Goal: Task Accomplishment & Management: Use online tool/utility

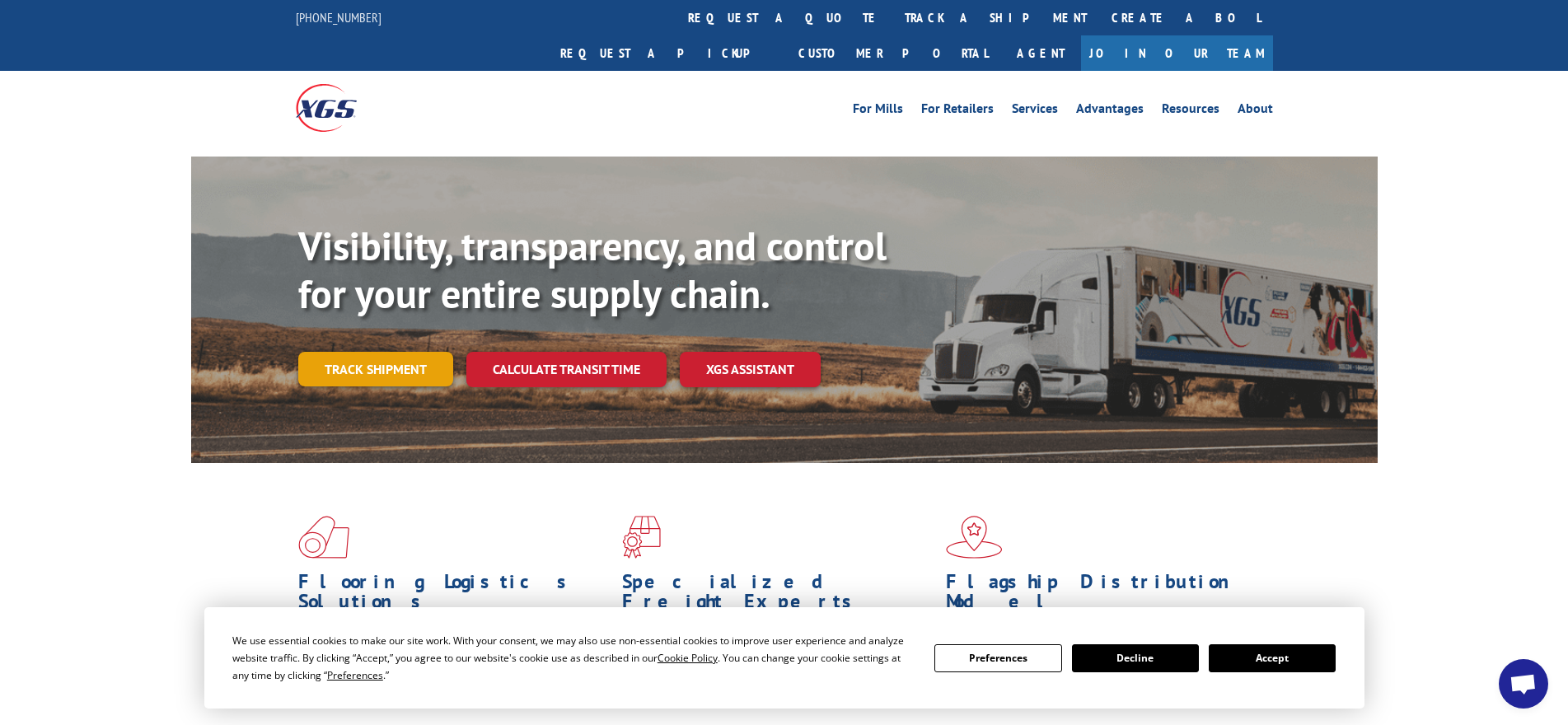
click at [379, 352] on link "Track shipment" at bounding box center [376, 369] width 155 height 35
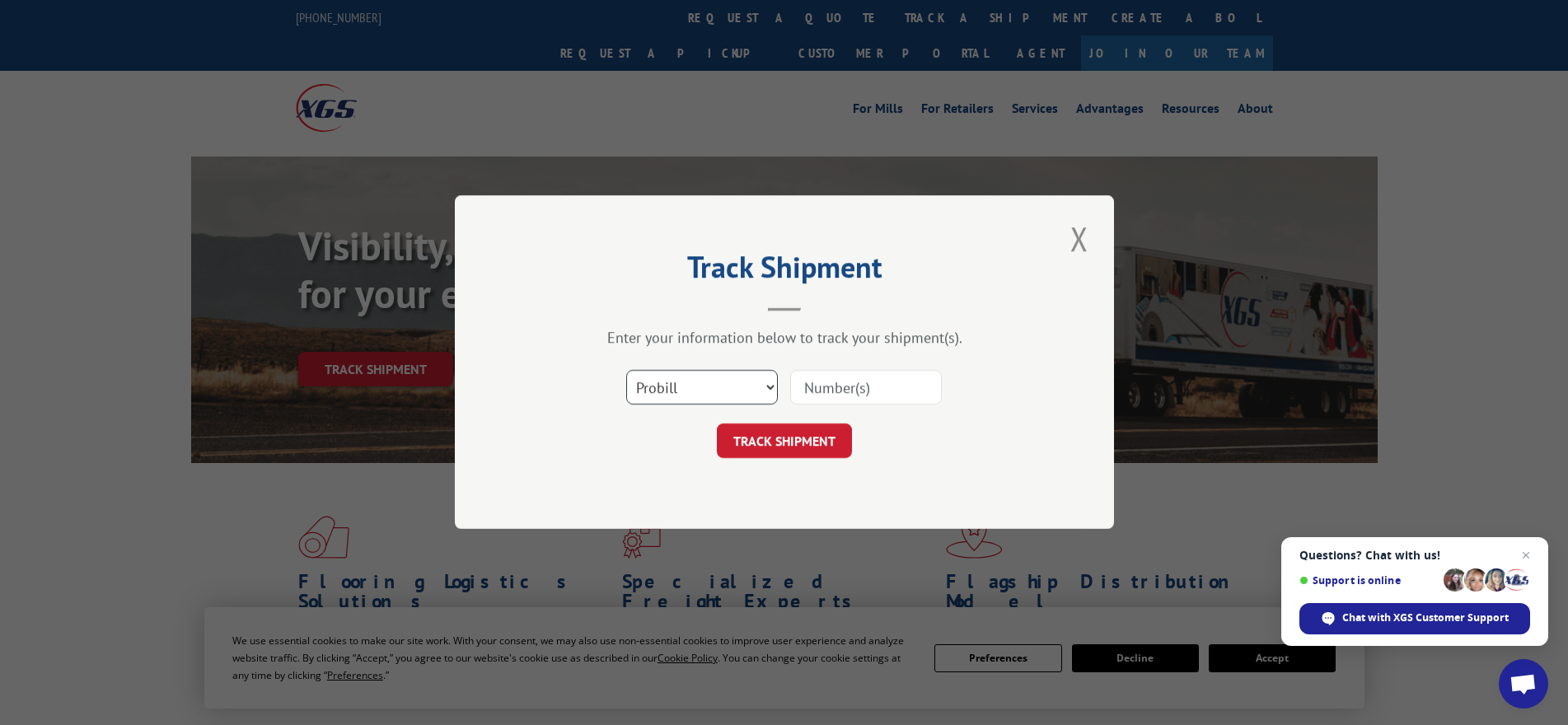
click at [768, 383] on select "Select category... Probill BOL PO" at bounding box center [703, 388] width 152 height 35
click at [1082, 237] on button "Close modal" at bounding box center [1079, 238] width 28 height 45
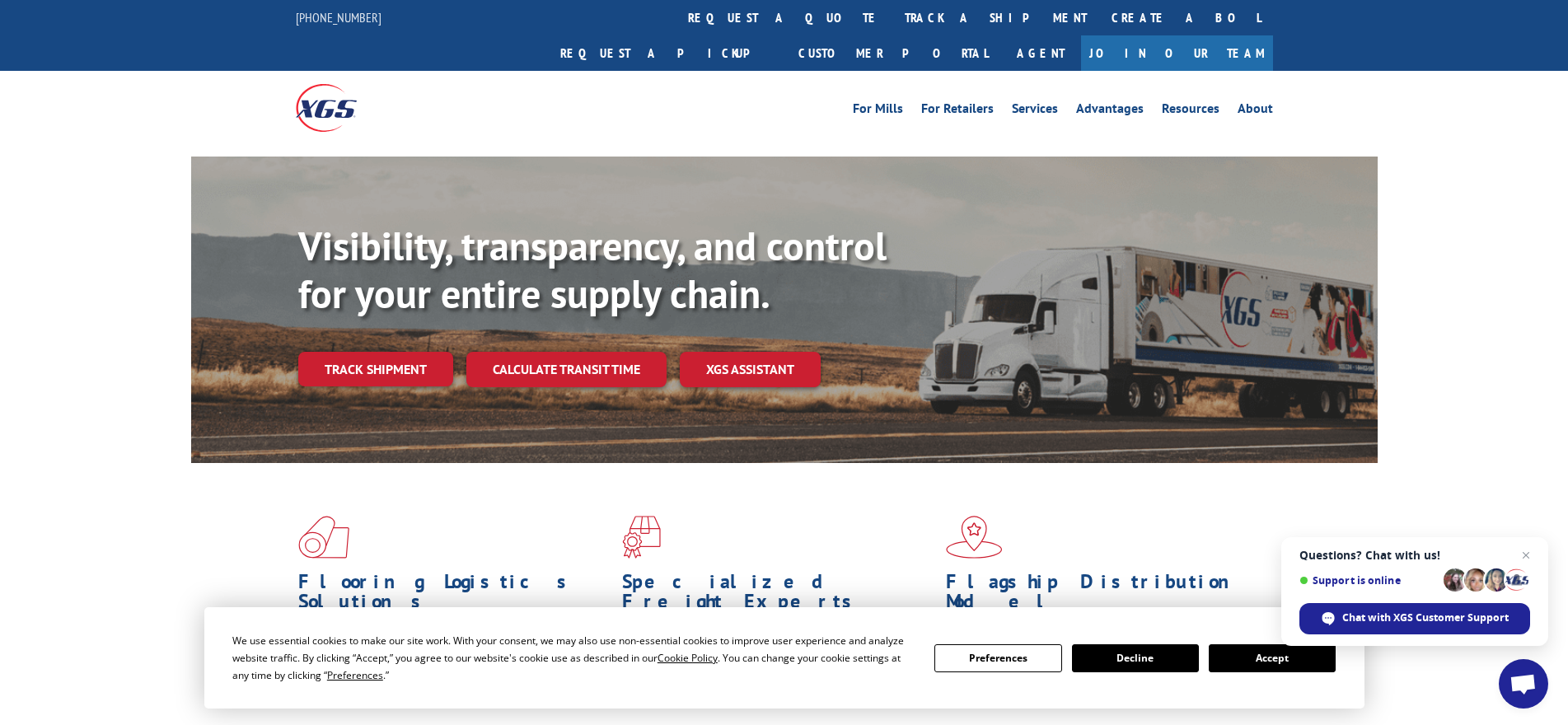
click at [148, 200] on div "Visibility, transparency, and control for your entire supply chain. Track shipm…" at bounding box center [784, 326] width 1568 height 339
click at [418, 352] on link "Track shipment" at bounding box center [376, 369] width 155 height 35
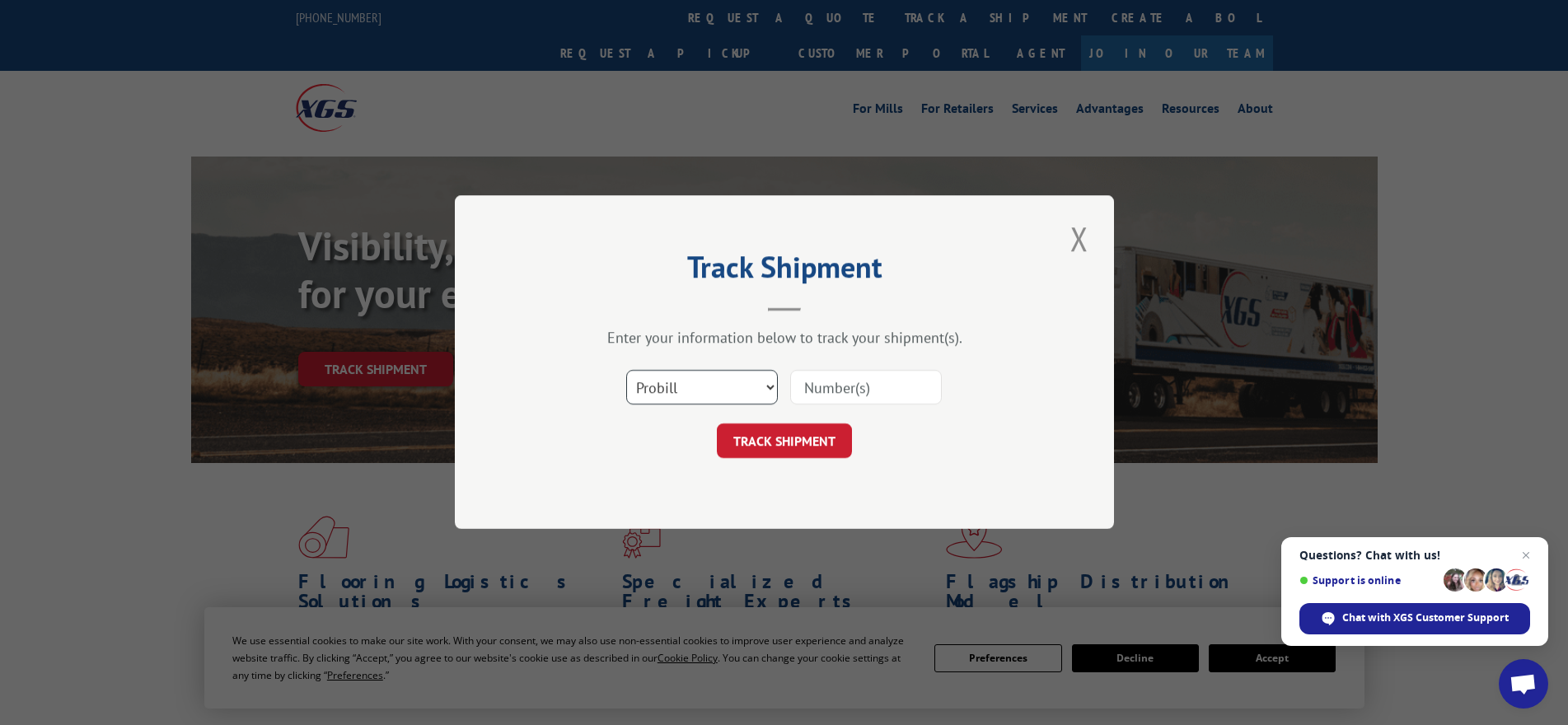
click at [766, 385] on select "Select category... Probill BOL PO" at bounding box center [703, 388] width 152 height 35
select select "bol"
click at [627, 371] on select "Select category... Probill BOL PO" at bounding box center [703, 388] width 152 height 35
click at [825, 391] on input at bounding box center [866, 388] width 152 height 35
paste input "2826686"
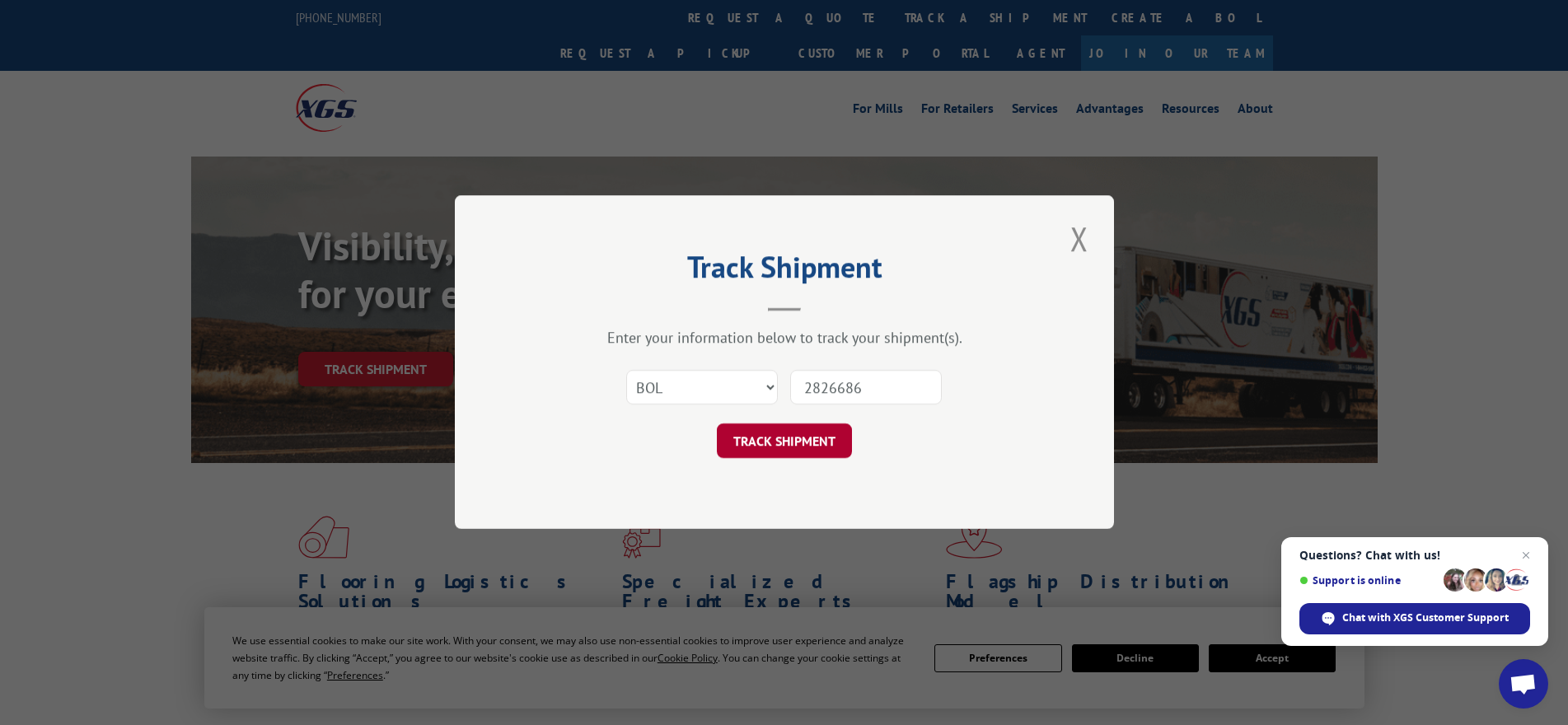
type input "2826686"
click at [812, 451] on button "TRACK SHIPMENT" at bounding box center [784, 442] width 135 height 35
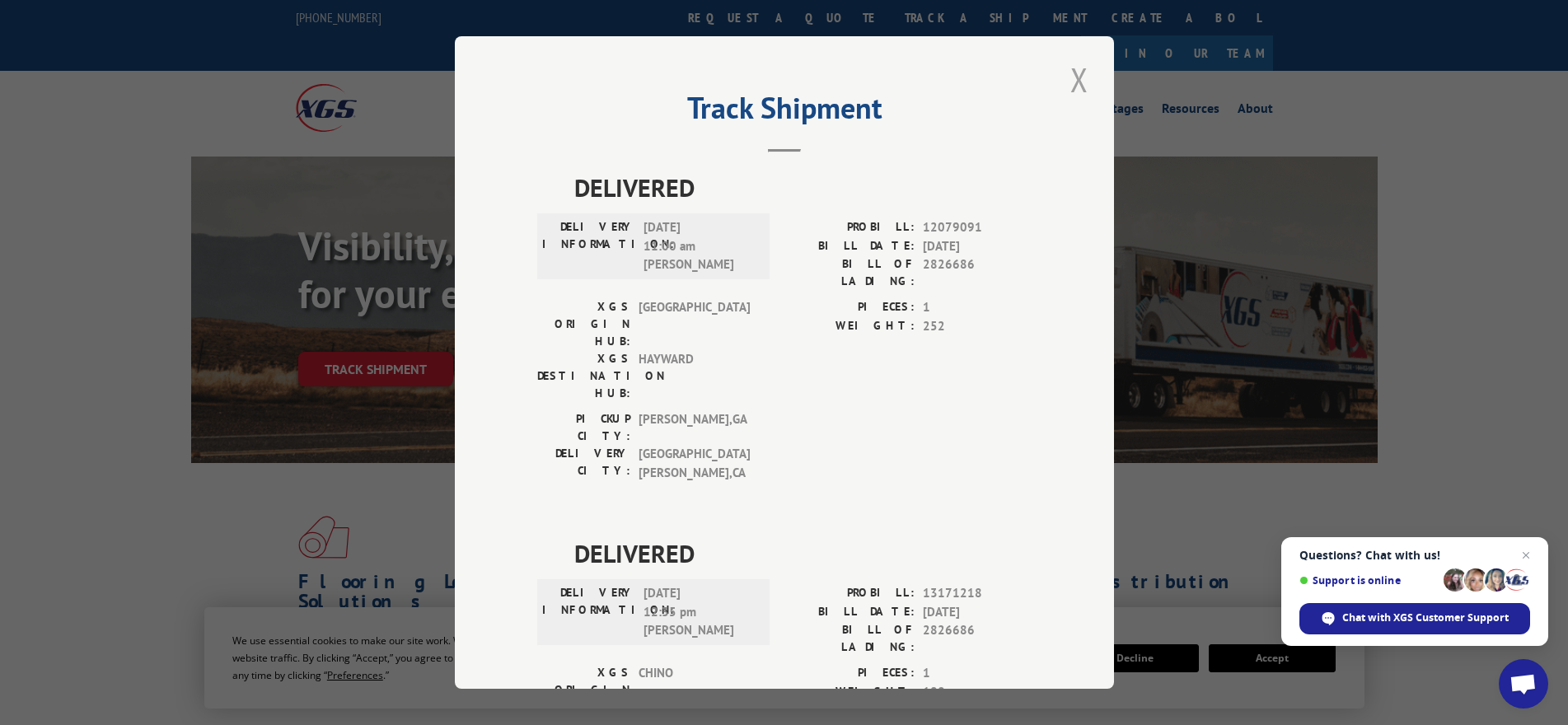
click at [1066, 75] on button "Close modal" at bounding box center [1079, 79] width 28 height 45
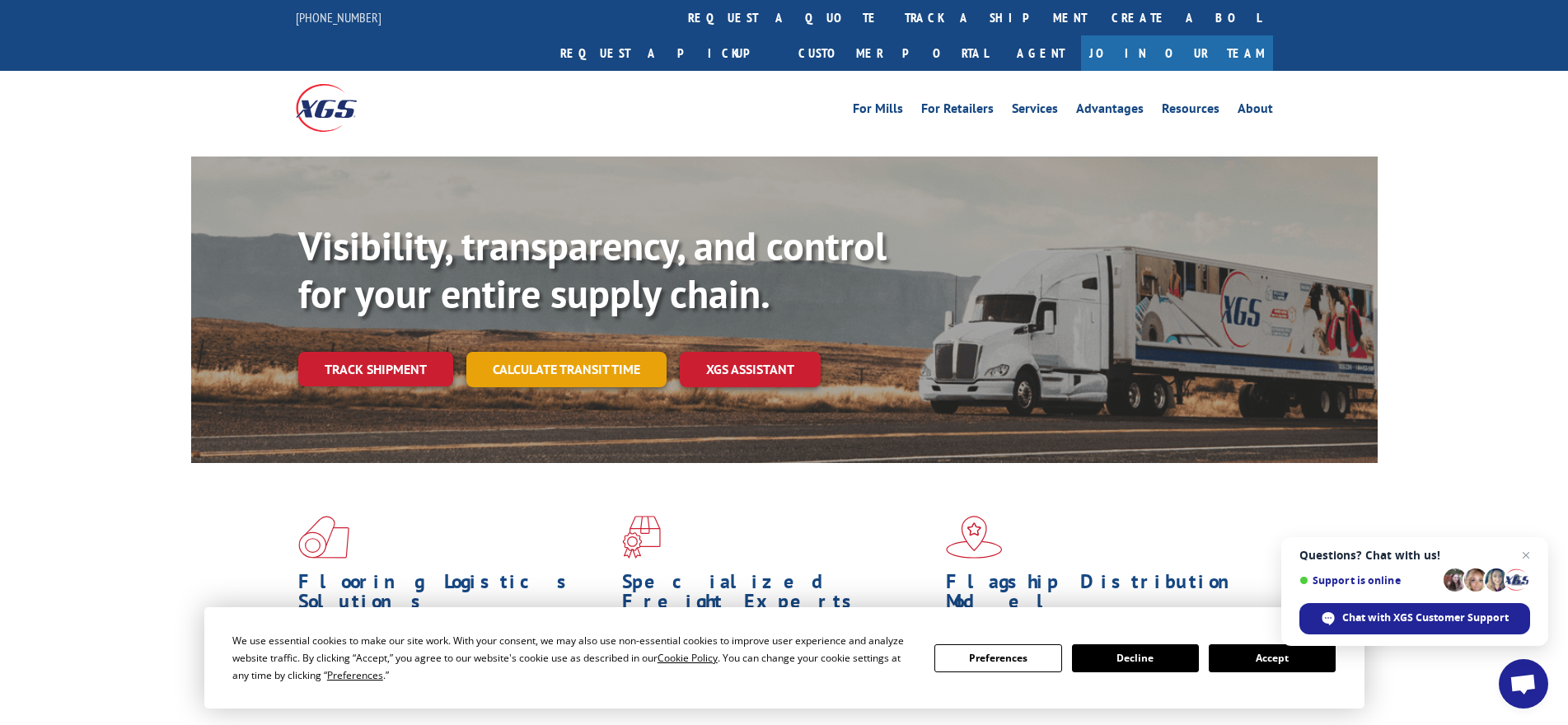
click at [642, 352] on link "Calculate transit time" at bounding box center [566, 370] width 200 height 36
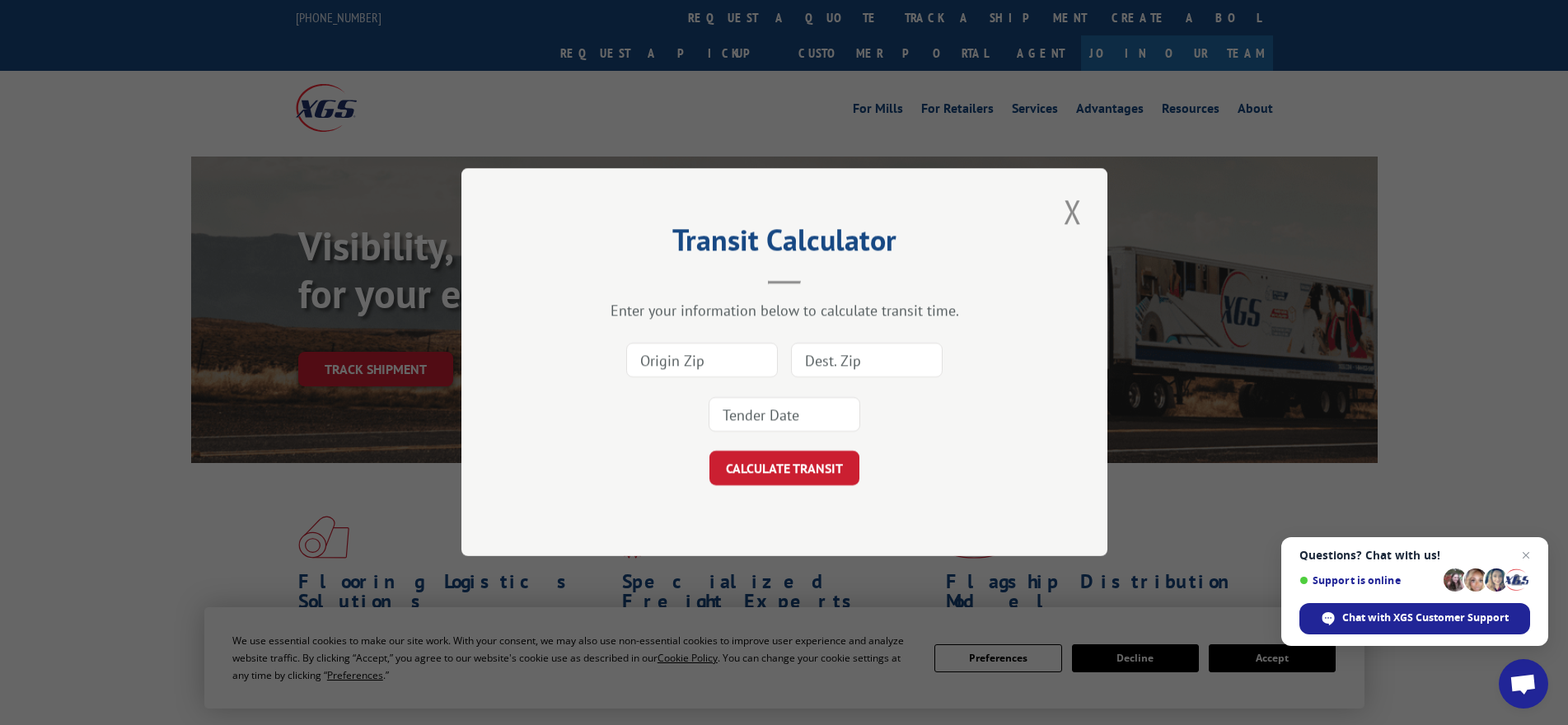
click at [839, 357] on input at bounding box center [867, 361] width 152 height 35
type input "94542"
click at [711, 350] on input at bounding box center [703, 361] width 152 height 35
paste input "30701"
type input "30701"
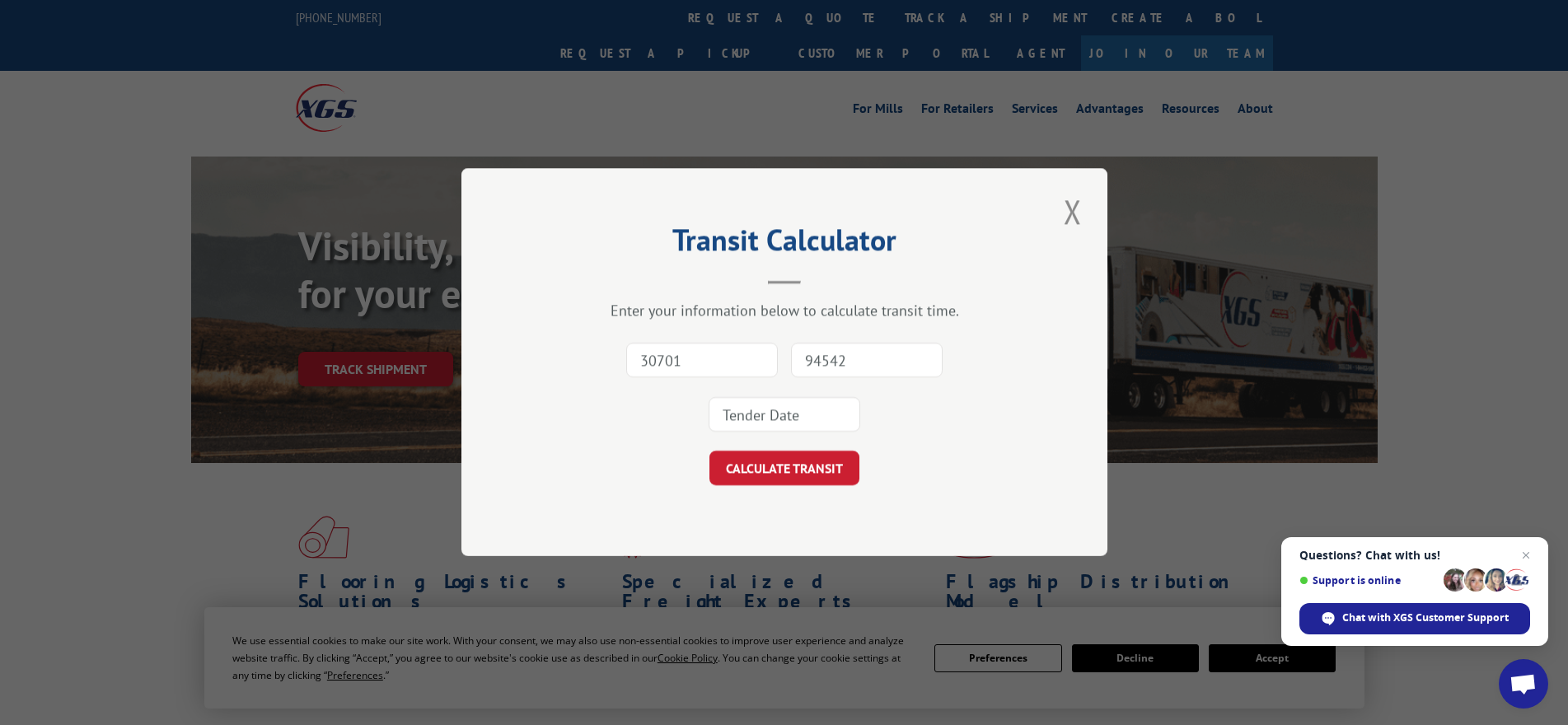
click at [782, 426] on input at bounding box center [784, 415] width 152 height 35
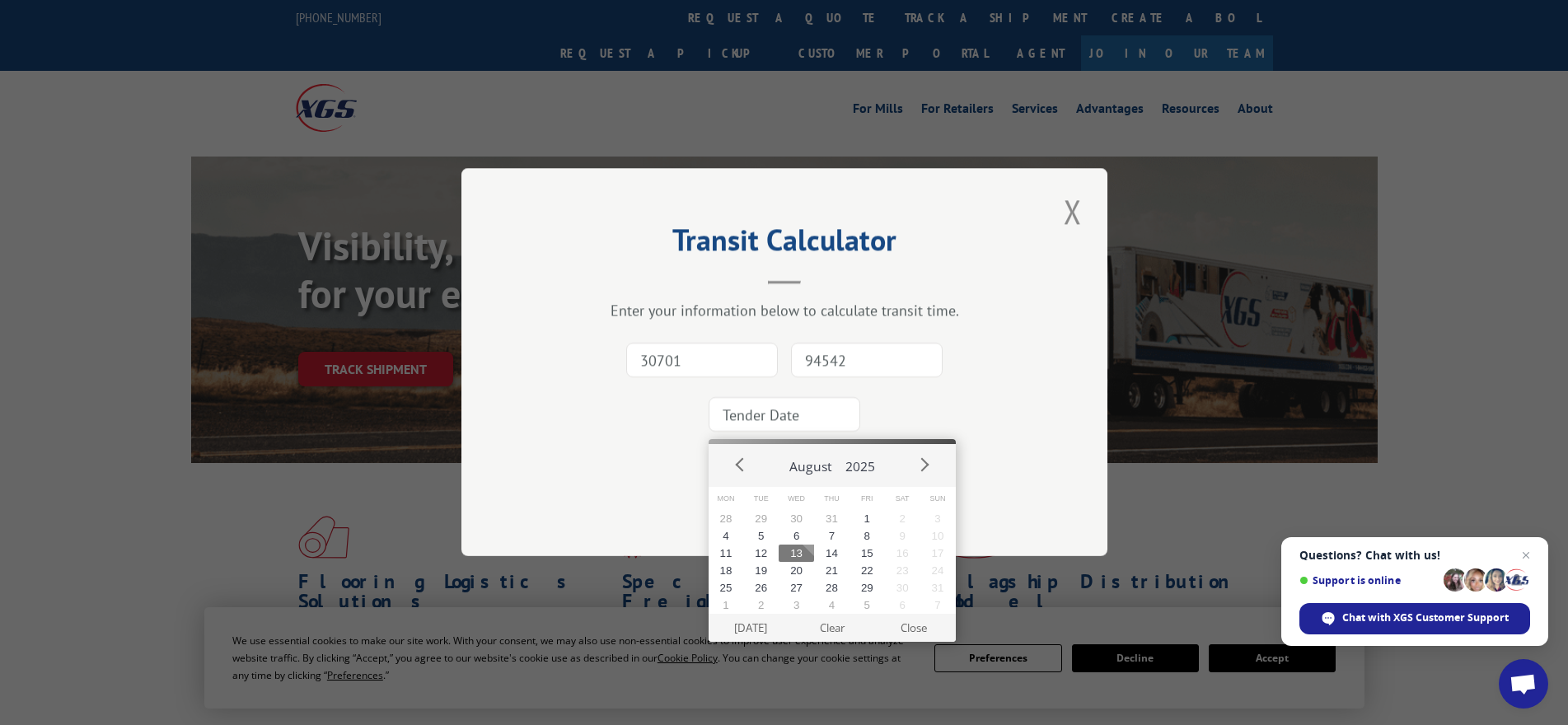
click at [796, 551] on button "13" at bounding box center [796, 554] width 36 height 17
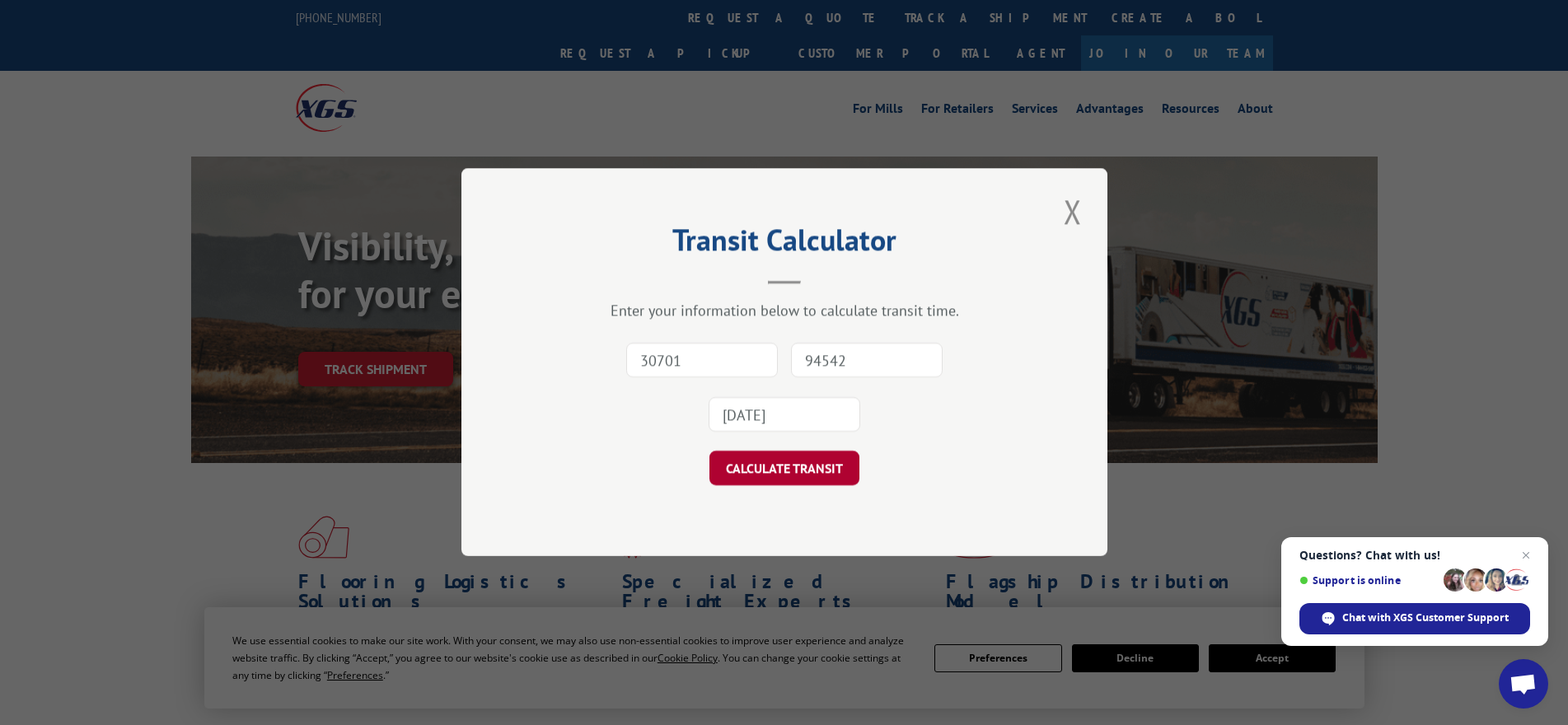
click at [790, 480] on button "CALCULATE TRANSIT" at bounding box center [784, 469] width 150 height 35
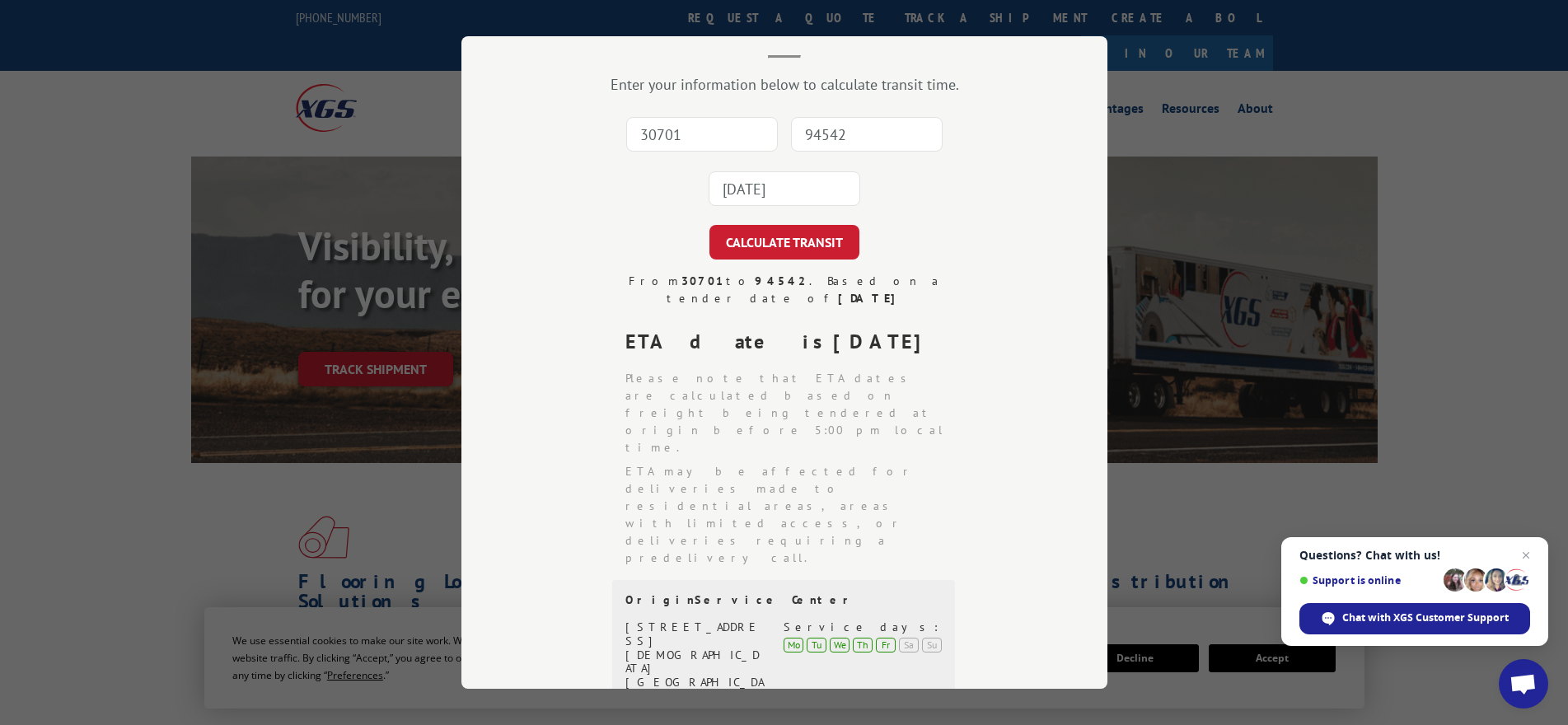
scroll to position [83, 0]
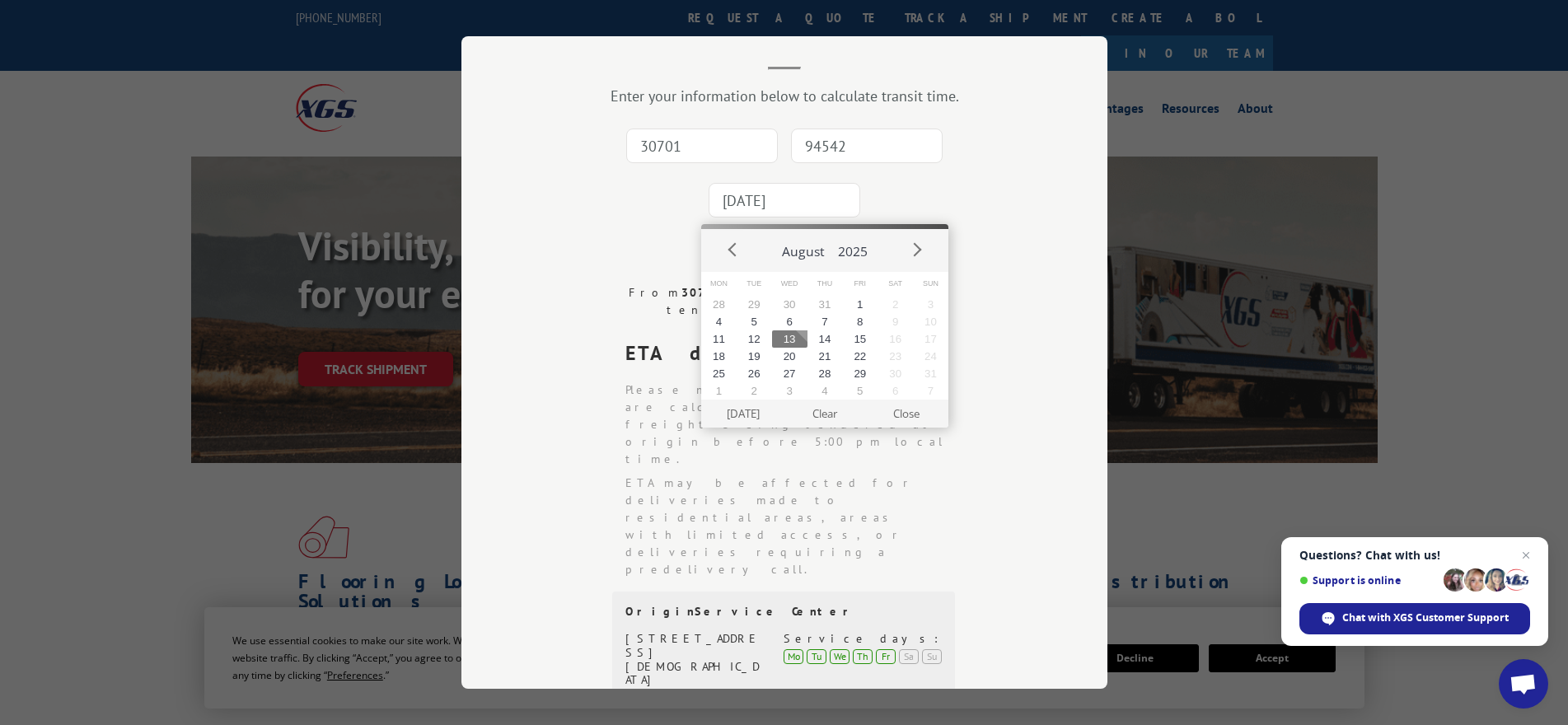
click at [801, 204] on input "[DATE]" at bounding box center [784, 200] width 152 height 35
click at [820, 342] on button "14" at bounding box center [825, 339] width 36 height 17
type input "[DATE]"
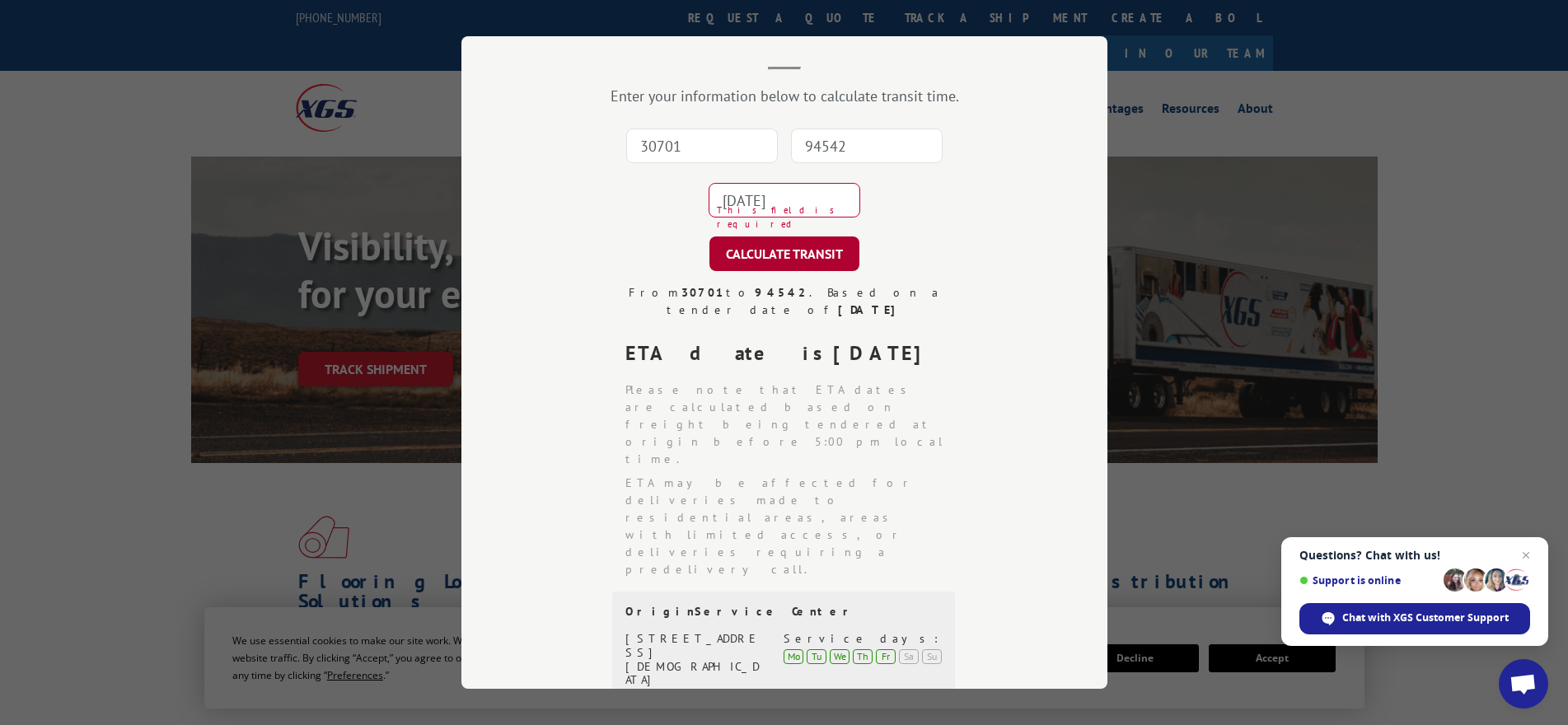
click at [815, 258] on button "CALCULATE TRANSIT" at bounding box center [784, 253] width 150 height 35
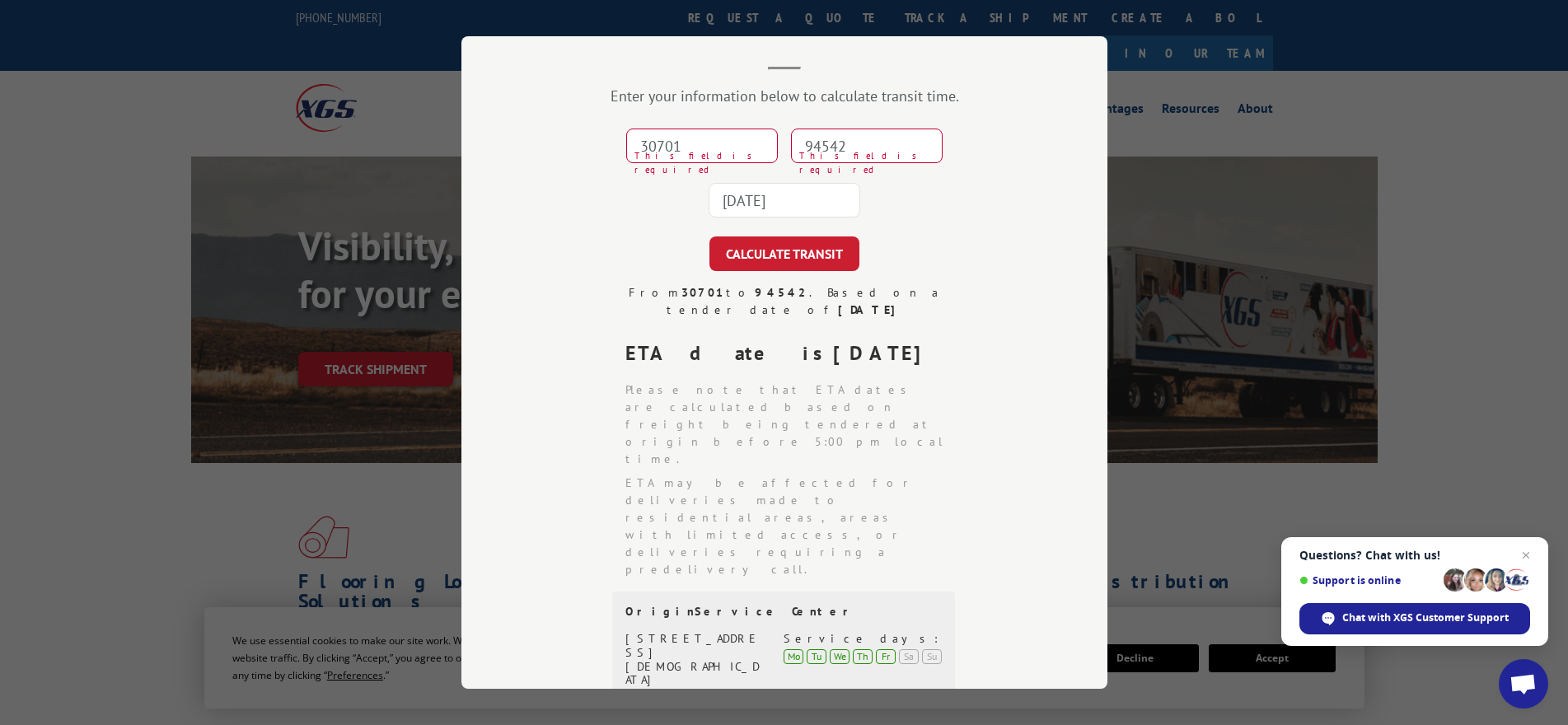
click at [714, 150] on input "30701" at bounding box center [703, 146] width 152 height 35
paste input
type input "30701"
click at [843, 150] on input "94542" at bounding box center [867, 146] width 152 height 35
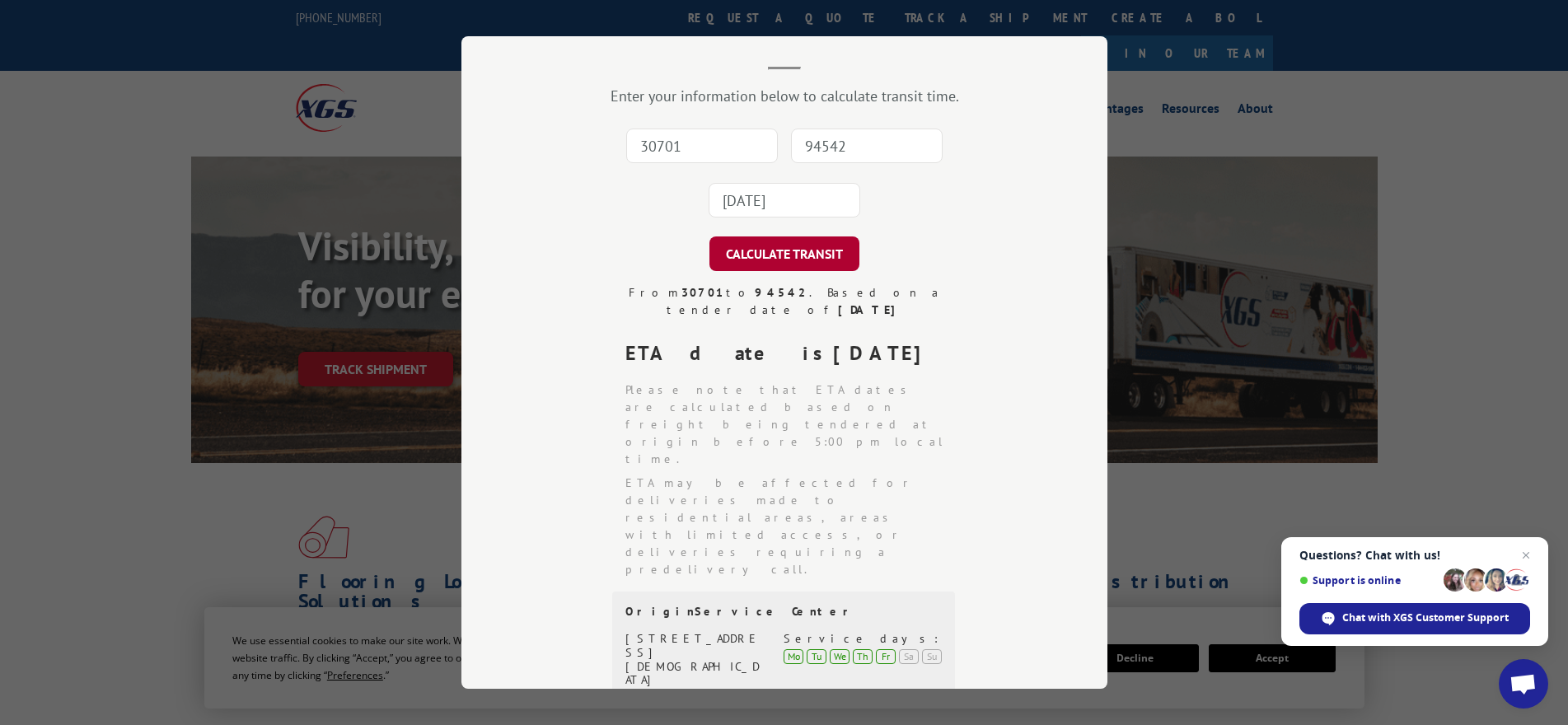
type input "94542"
click at [753, 245] on button "CALCULATE TRANSIT" at bounding box center [784, 253] width 150 height 35
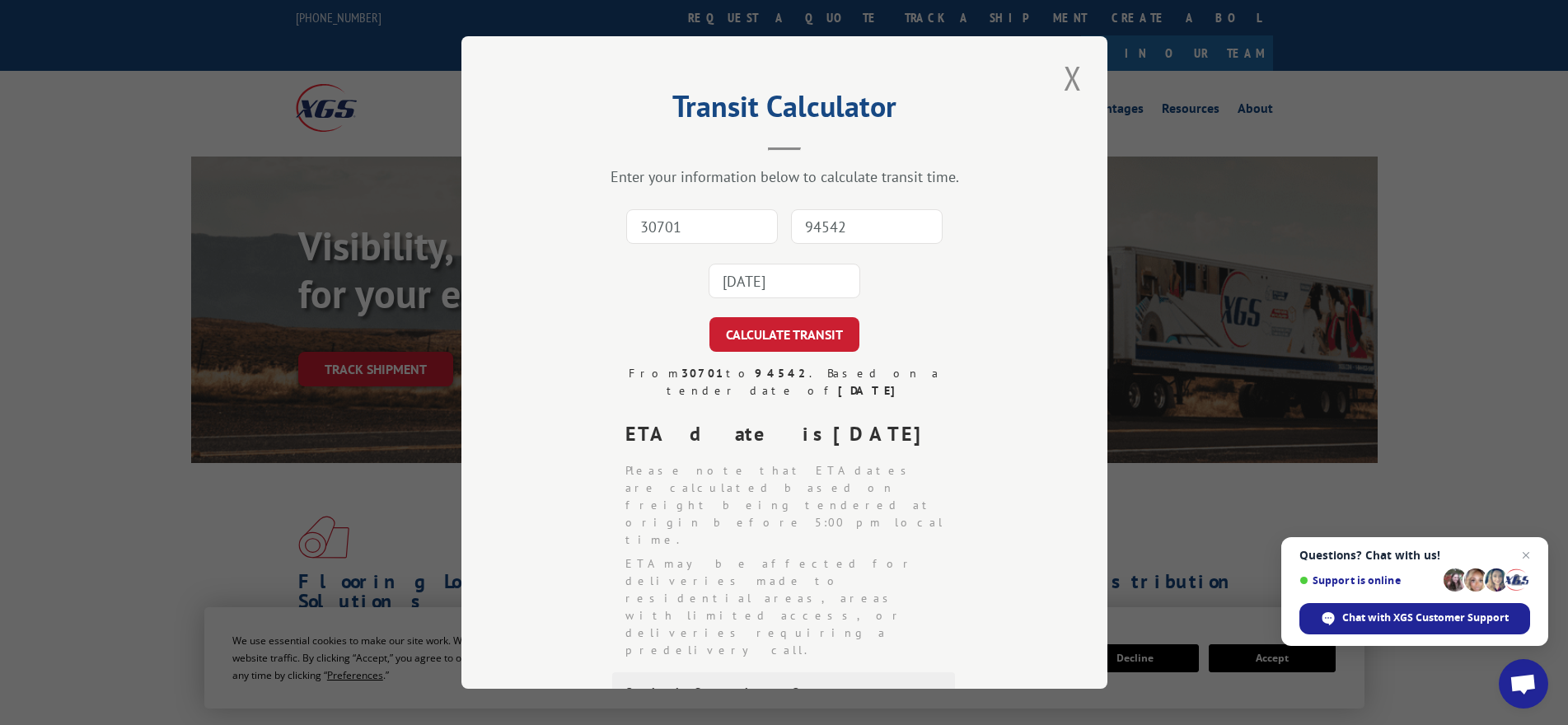
scroll to position [0, 0]
paste input
type input "30701"
click at [846, 223] on input "94542" at bounding box center [867, 228] width 152 height 35
paste input "30701"
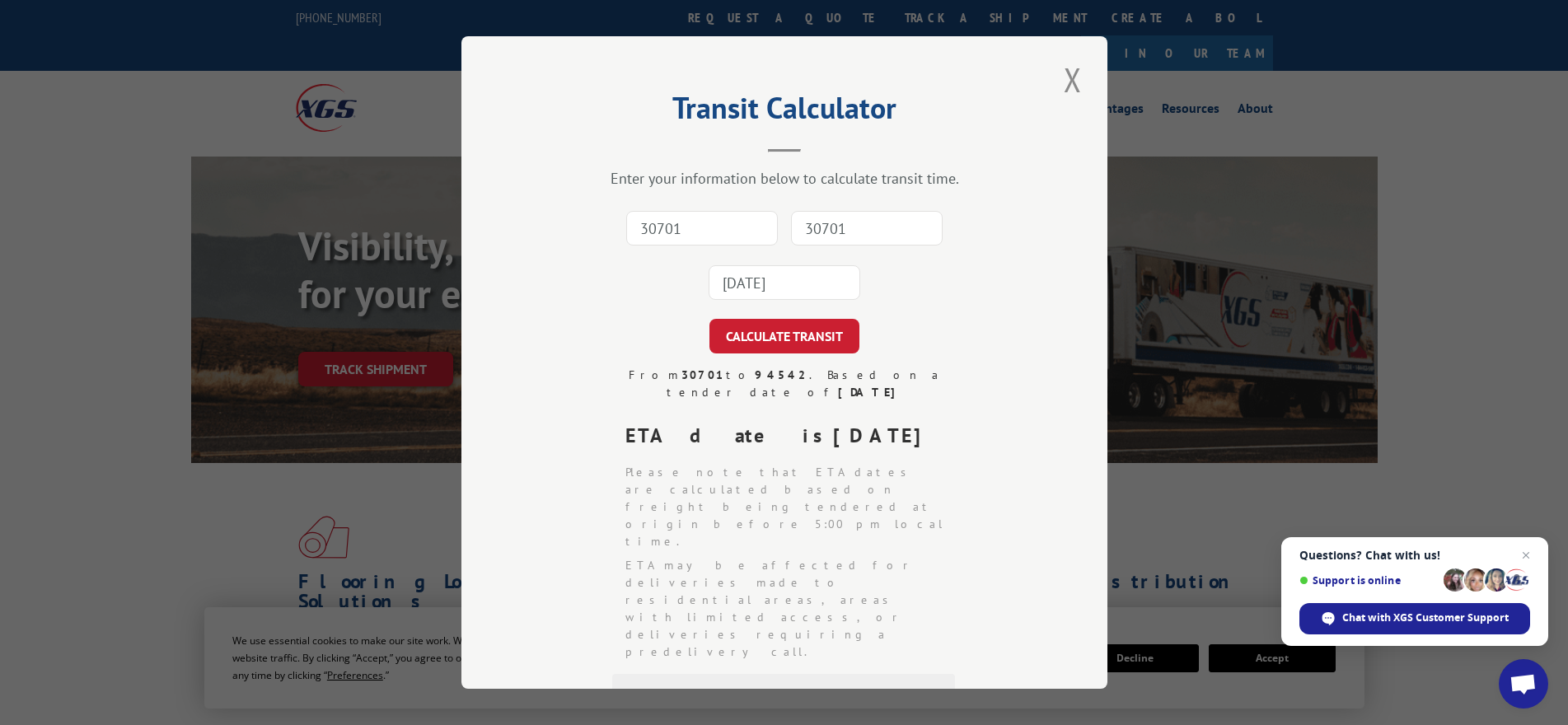
type input "30701"
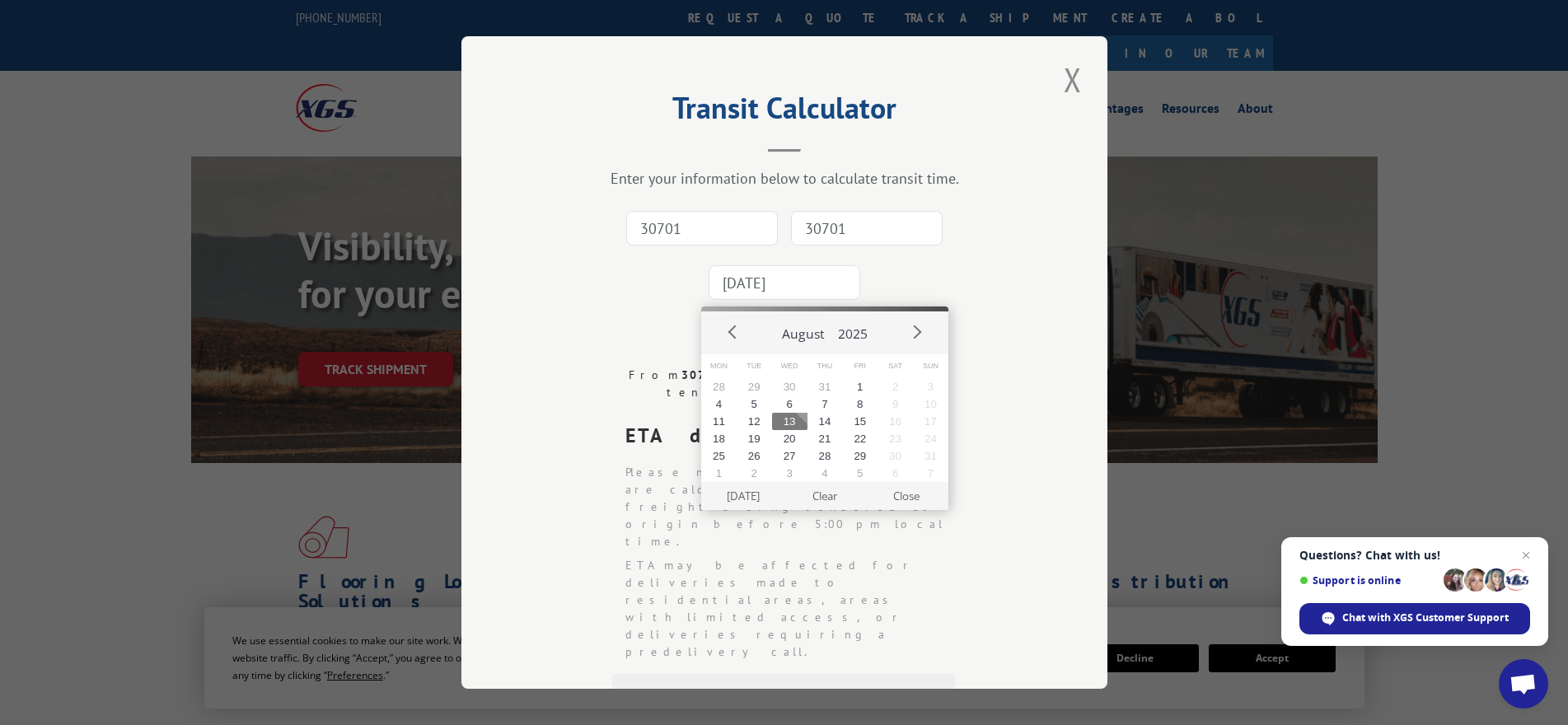
click at [817, 285] on input "[DATE]" at bounding box center [784, 282] width 152 height 35
click at [866, 419] on button "15" at bounding box center [860, 421] width 36 height 17
type input "[DATE]"
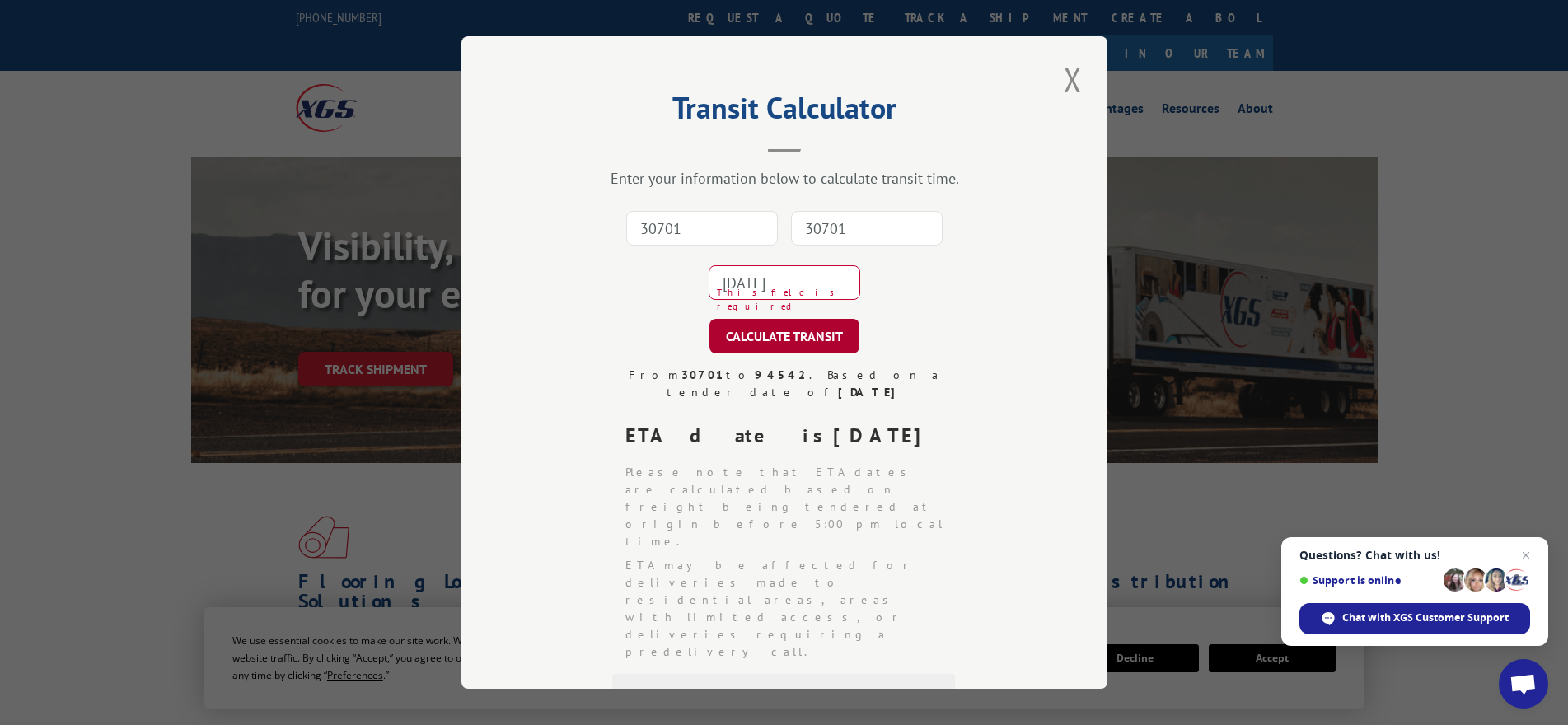
click at [819, 344] on button "CALCULATE TRANSIT" at bounding box center [784, 336] width 150 height 35
click at [675, 232] on input "30701" at bounding box center [703, 228] width 152 height 35
paste input
type input "30701"
click at [823, 234] on input "30701" at bounding box center [867, 228] width 152 height 35
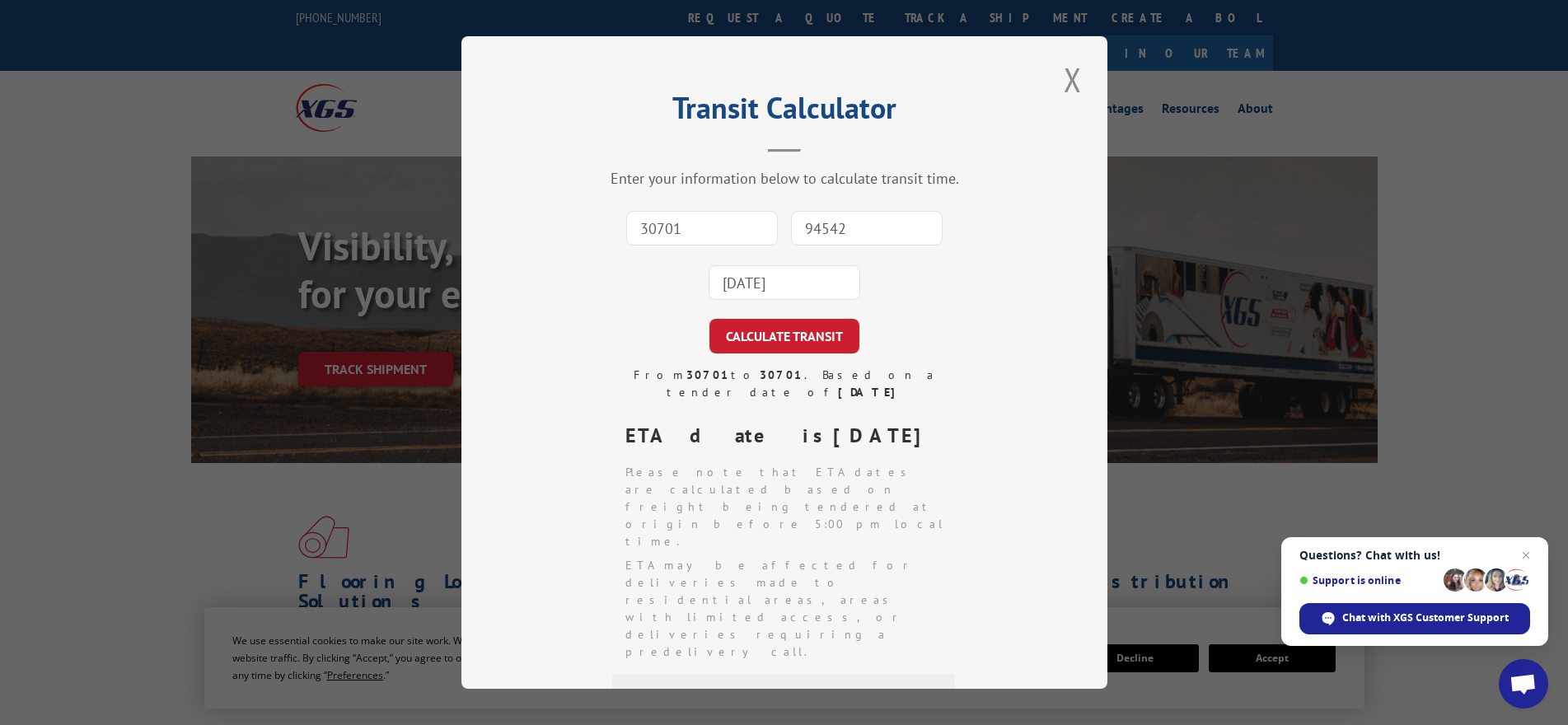
type input "94542"
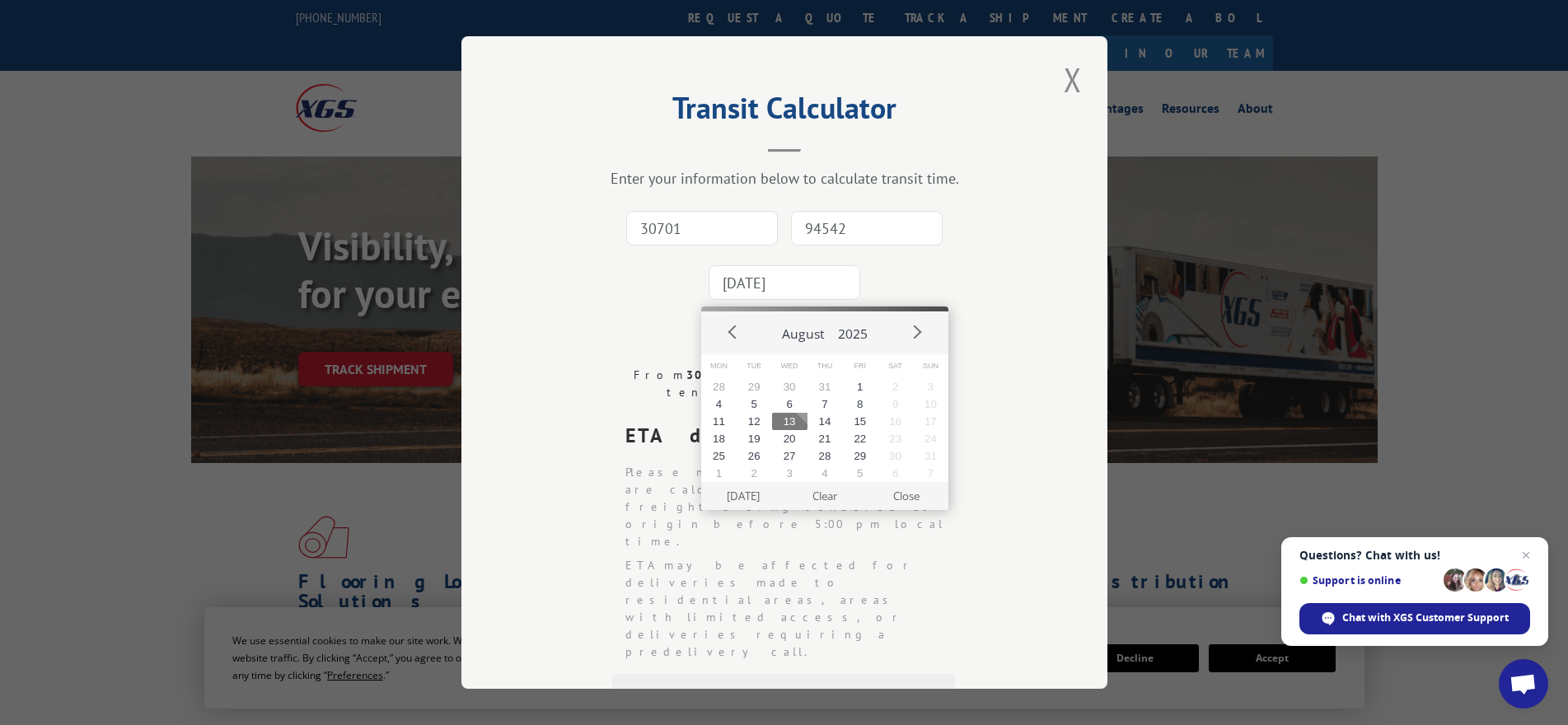
click at [800, 282] on input "[DATE]" at bounding box center [784, 282] width 152 height 35
click at [866, 425] on button "15" at bounding box center [860, 421] width 36 height 17
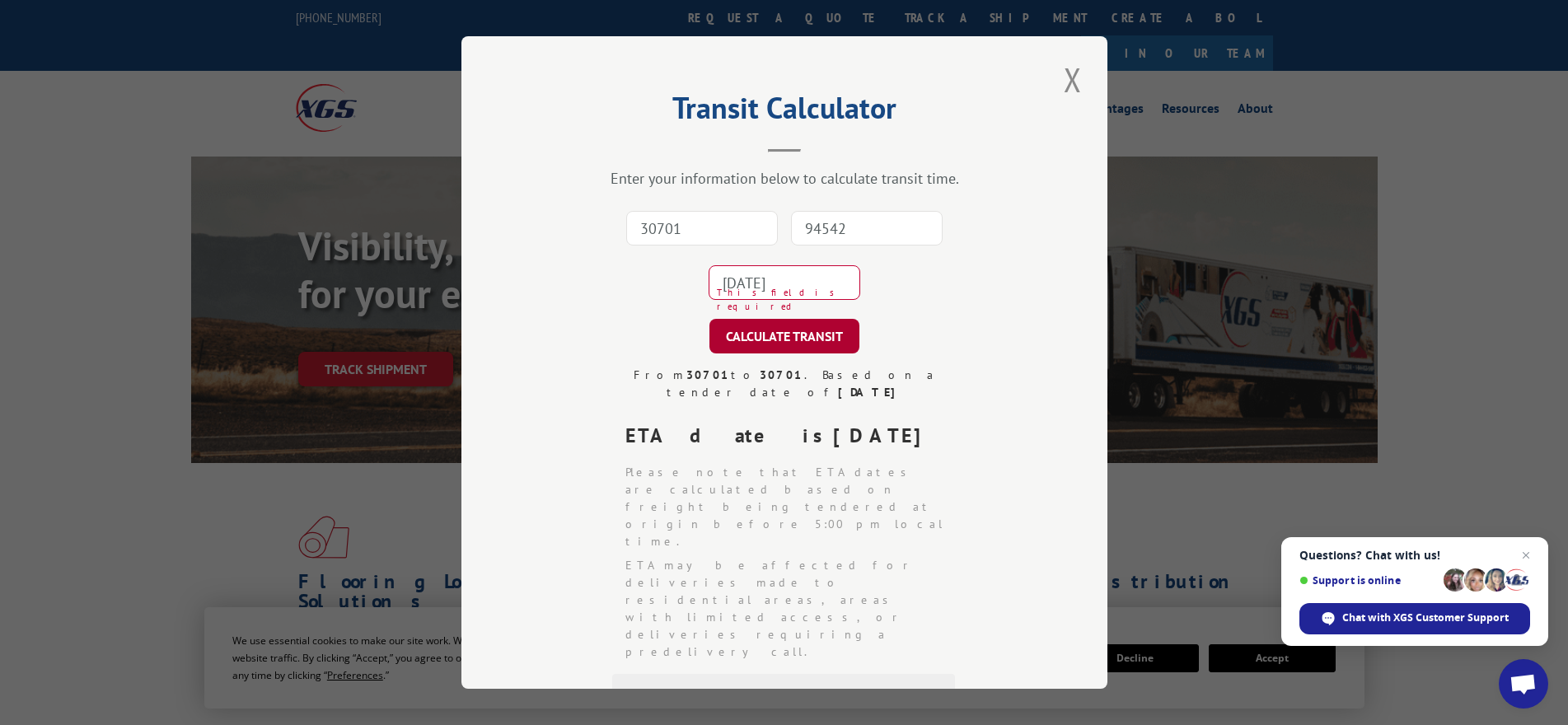
click at [825, 343] on button "CALCULATE TRANSIT" at bounding box center [784, 336] width 150 height 35
click at [697, 234] on input "30701" at bounding box center [703, 228] width 152 height 35
drag, startPoint x: 697, startPoint y: 234, endPoint x: 622, endPoint y: 243, distance: 75.5
click at [627, 243] on input "94542" at bounding box center [703, 228] width 152 height 35
paste input "30701"
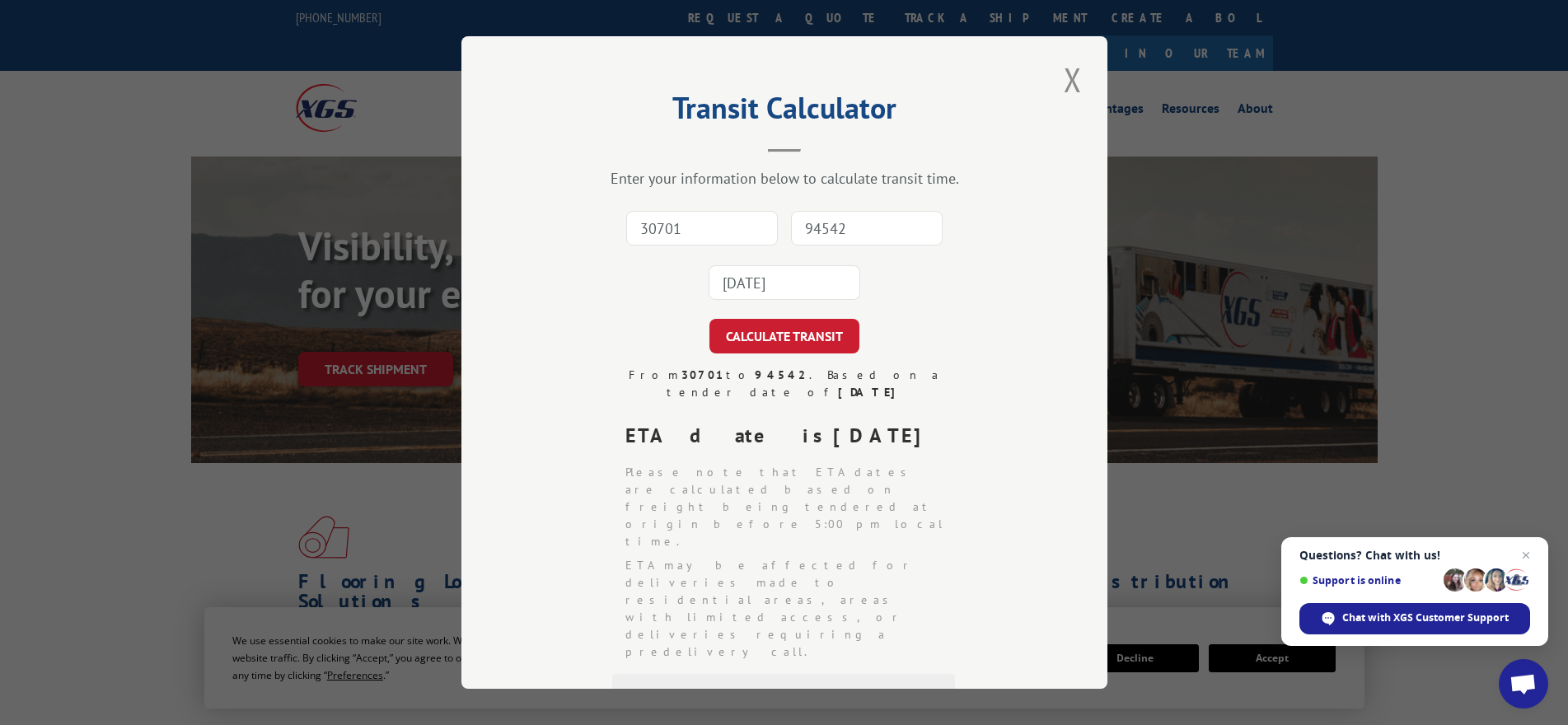
type input "30701"
click at [818, 231] on input "94542" at bounding box center [867, 228] width 152 height 35
type input "94542"
click at [799, 282] on input "[DATE]" at bounding box center [784, 282] width 152 height 35
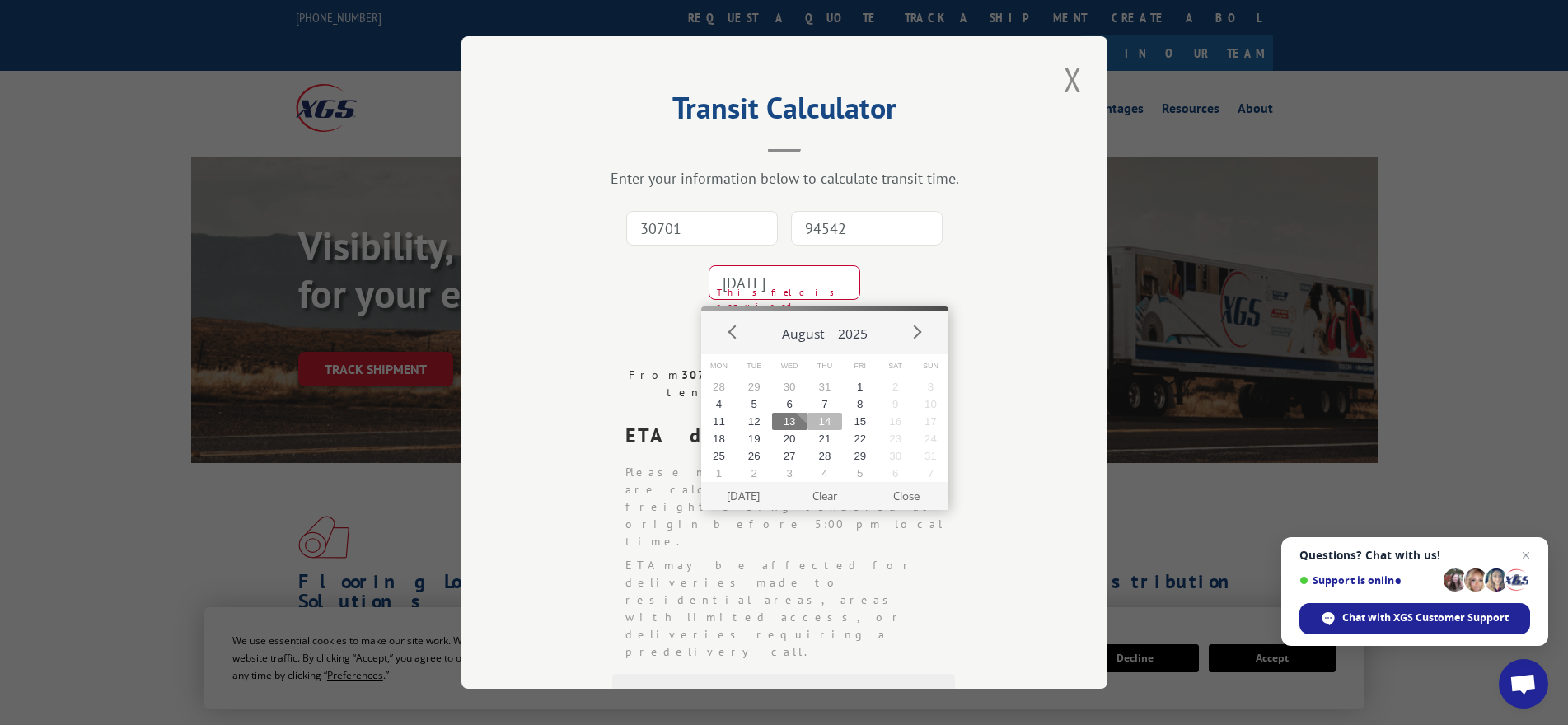
click at [826, 426] on button "14" at bounding box center [825, 421] width 36 height 17
type input "[DATE]"
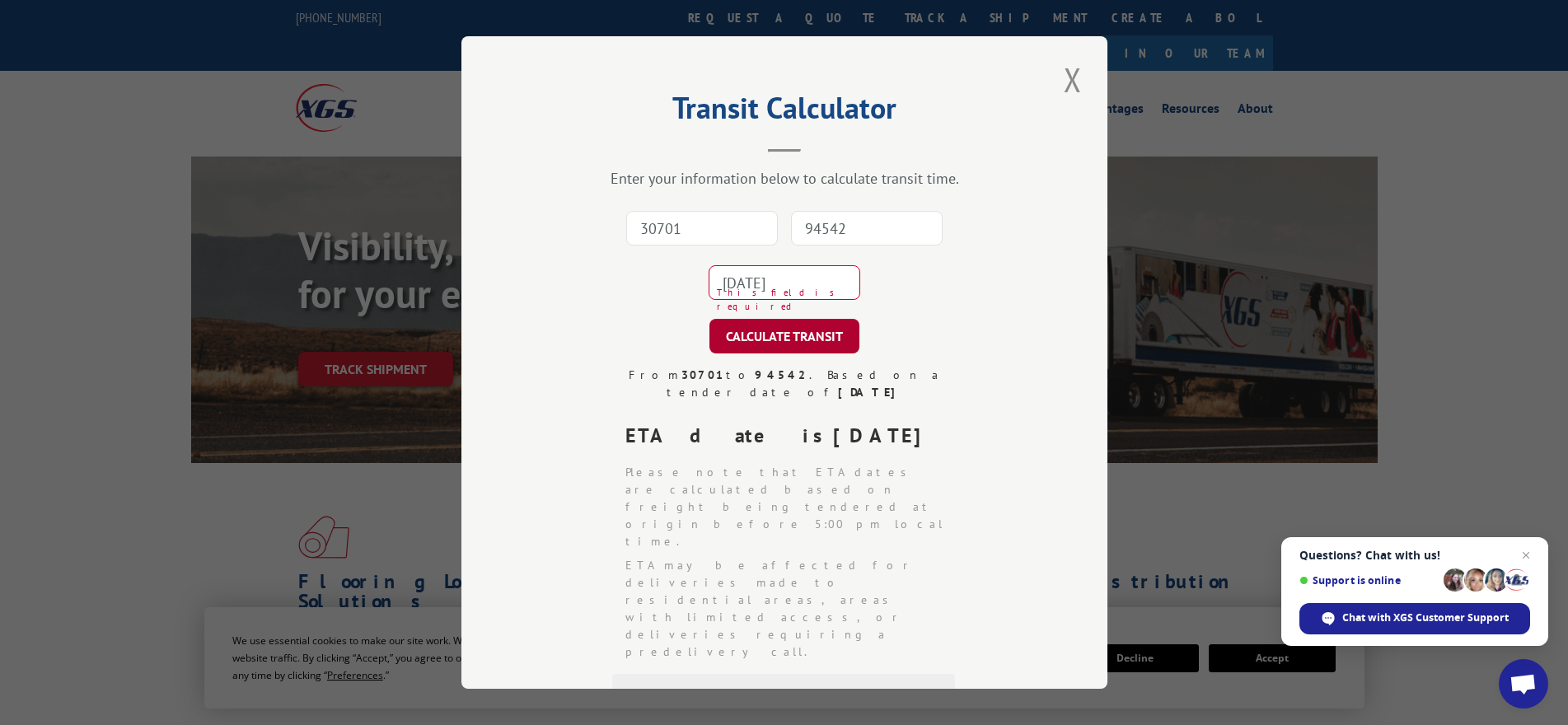
click at [784, 344] on button "CALCULATE TRANSIT" at bounding box center [784, 336] width 150 height 35
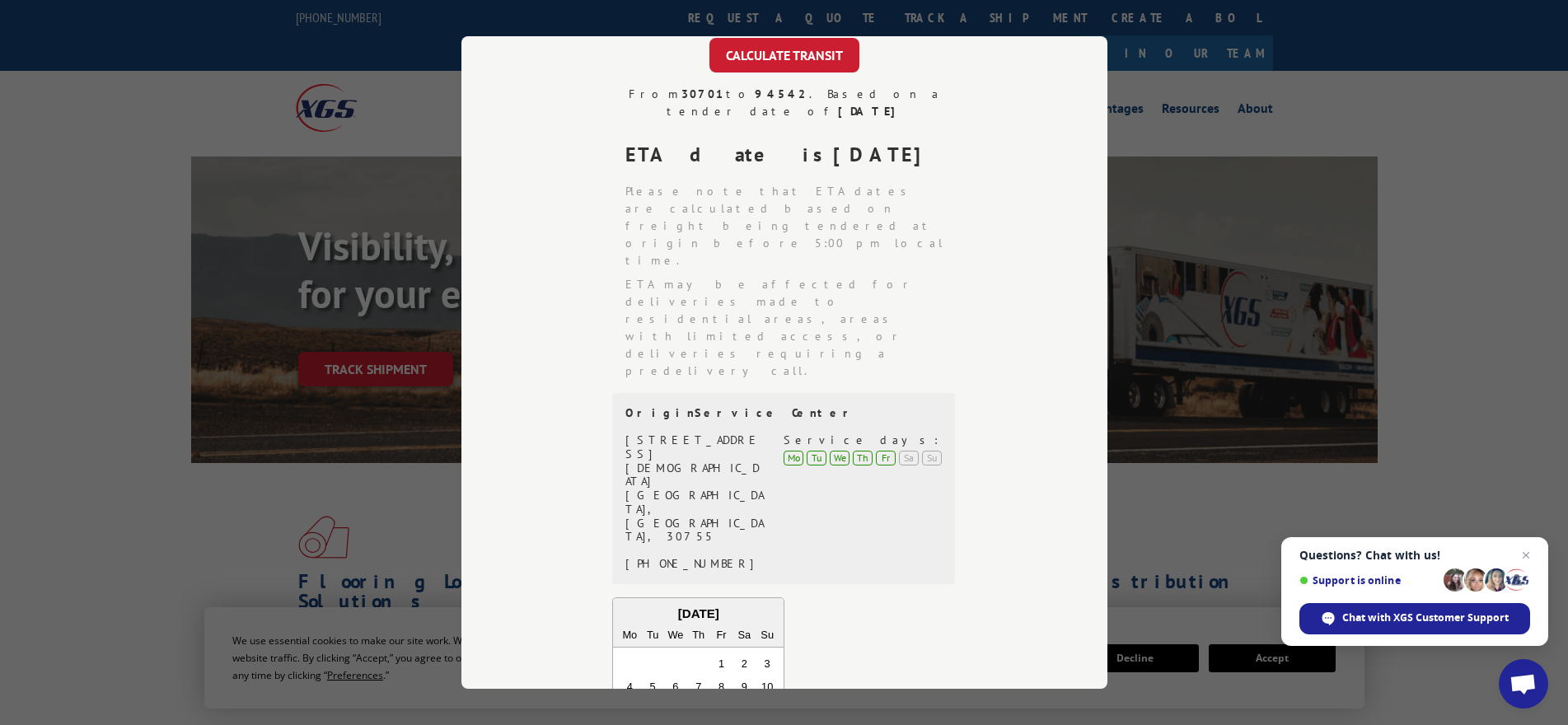
scroll to position [330, 0]
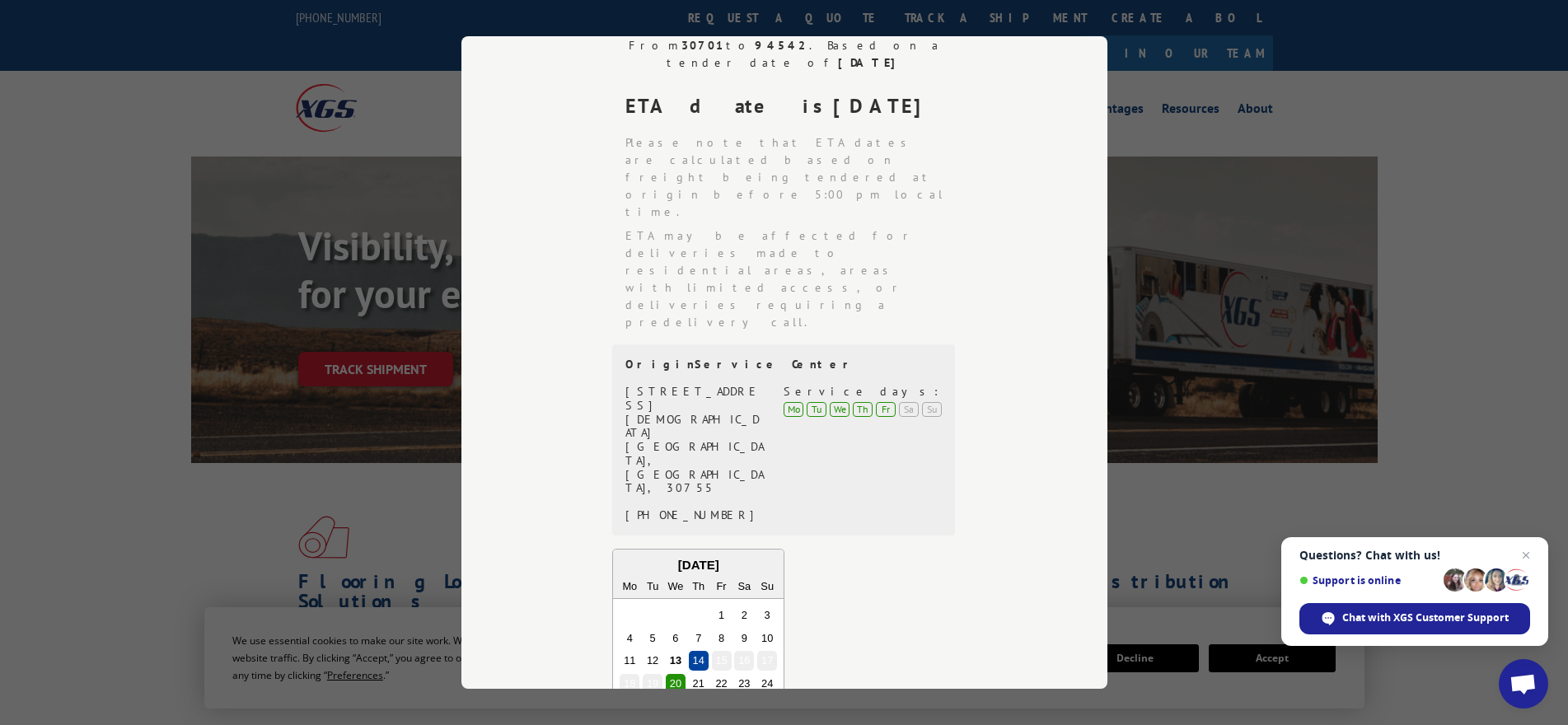
click at [665, 652] on div "13" at bounding box center [674, 661] width 20 height 20
click at [679, 651] on div "11 12 13 14 15 16 17" at bounding box center [698, 662] width 160 height 23
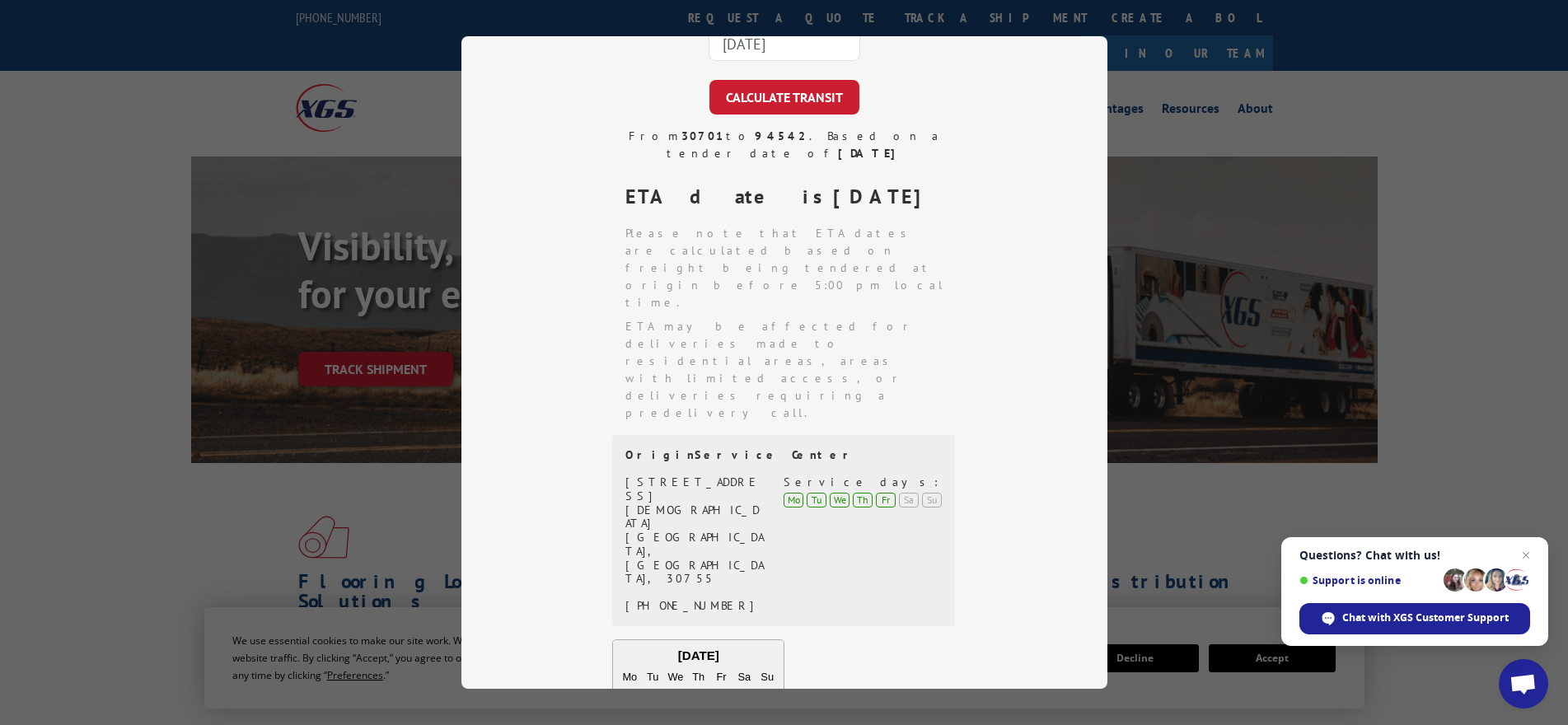
scroll to position [0, 0]
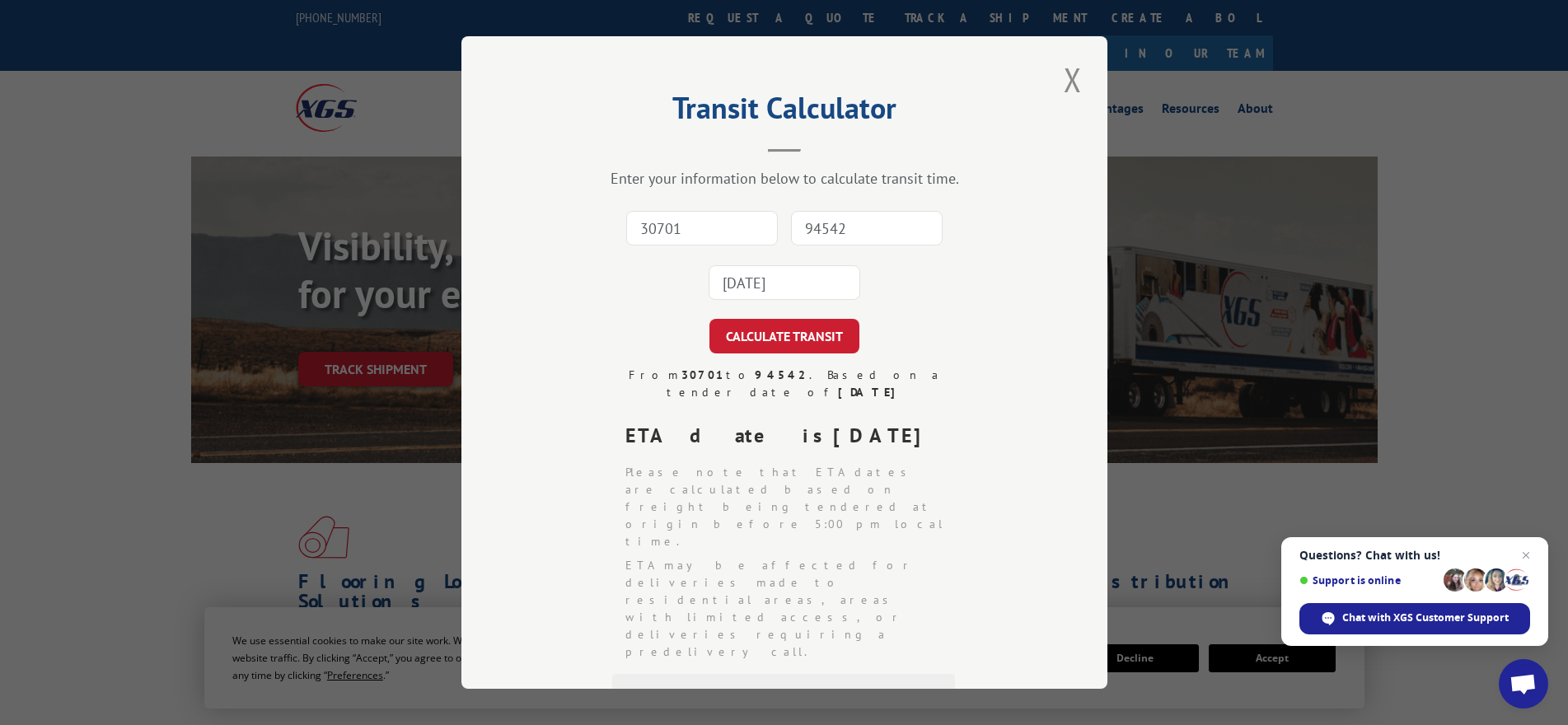
click at [685, 224] on input "30701" at bounding box center [703, 228] width 152 height 35
paste input
type input "30701"
click at [858, 230] on input "94542" at bounding box center [867, 228] width 152 height 35
type input "94542"
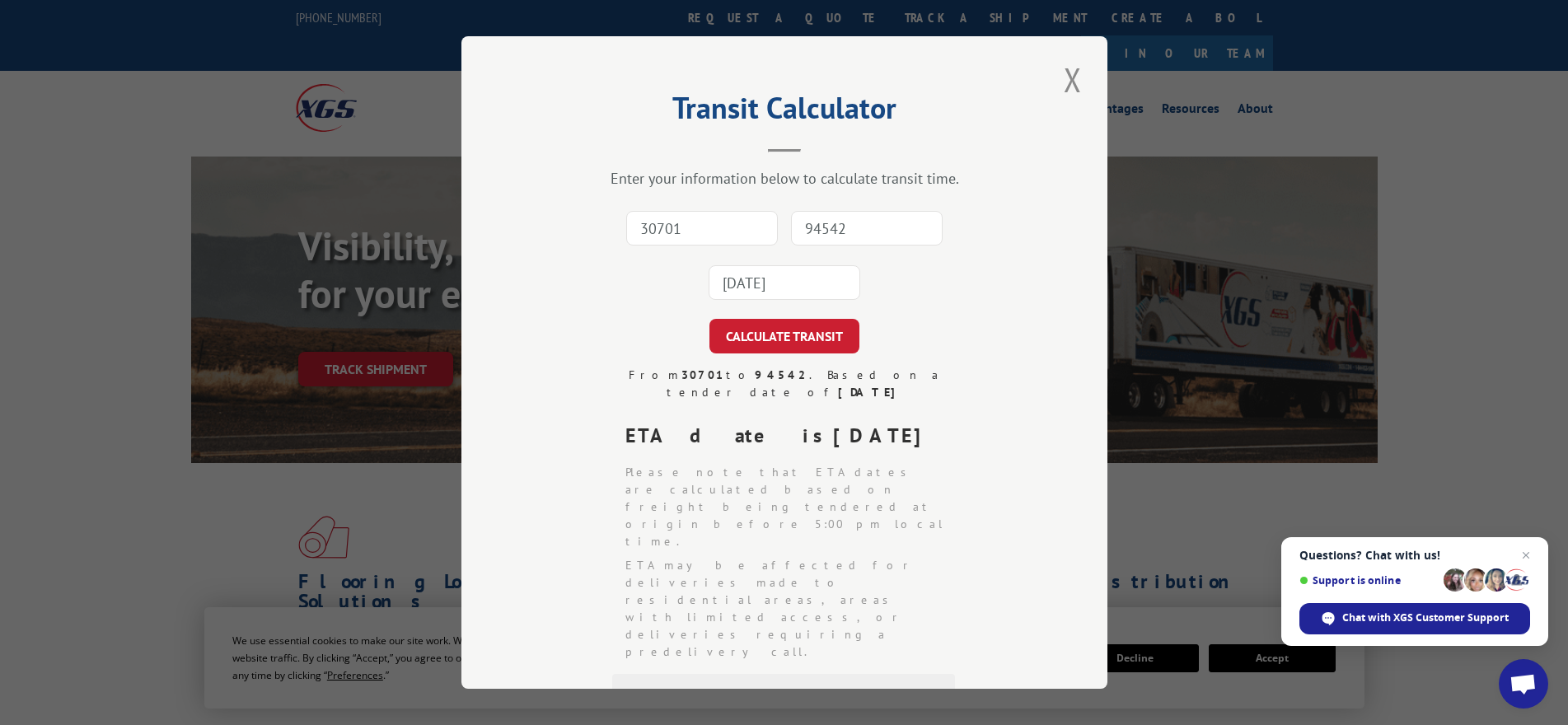
click at [815, 287] on input "[DATE]" at bounding box center [784, 282] width 152 height 35
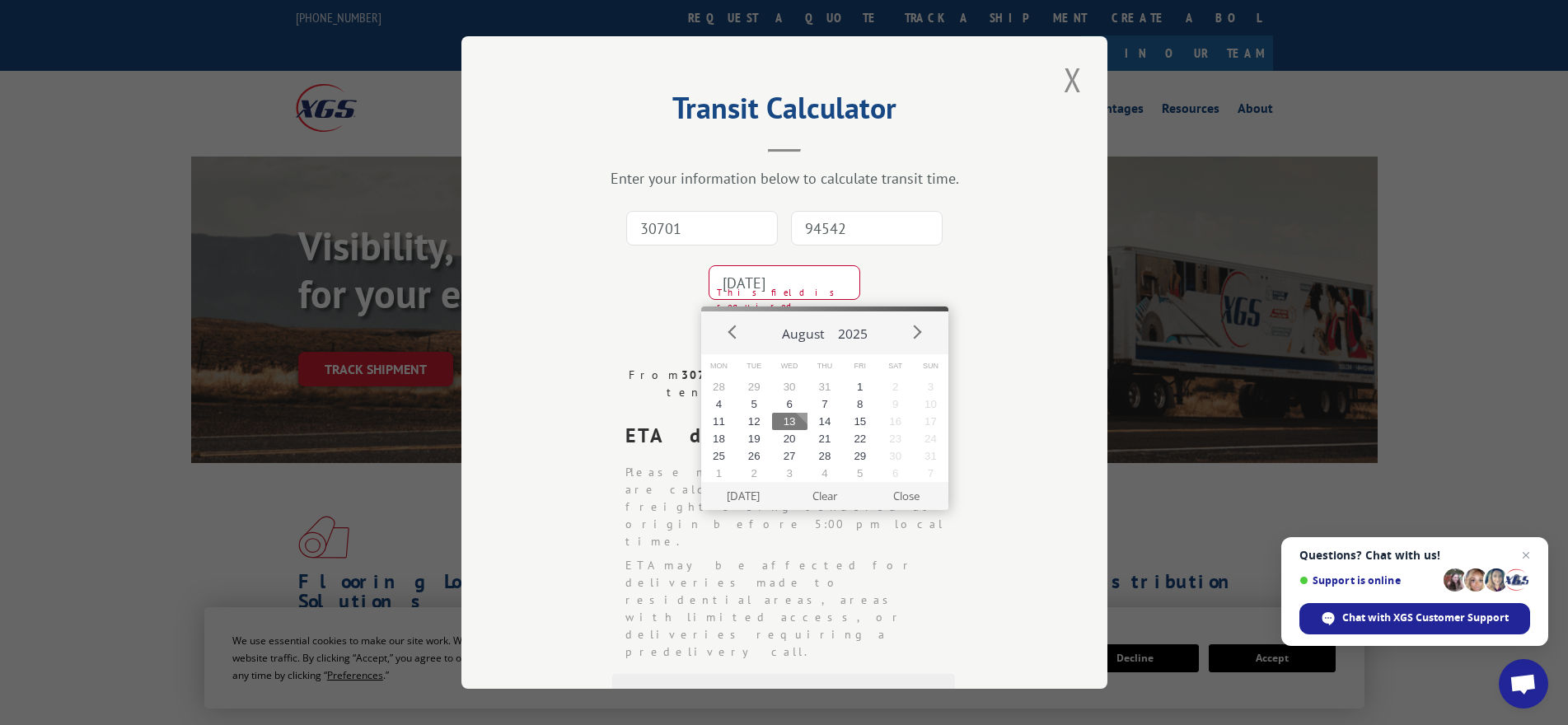
click at [791, 420] on button "13" at bounding box center [790, 421] width 36 height 17
type input "[DATE]"
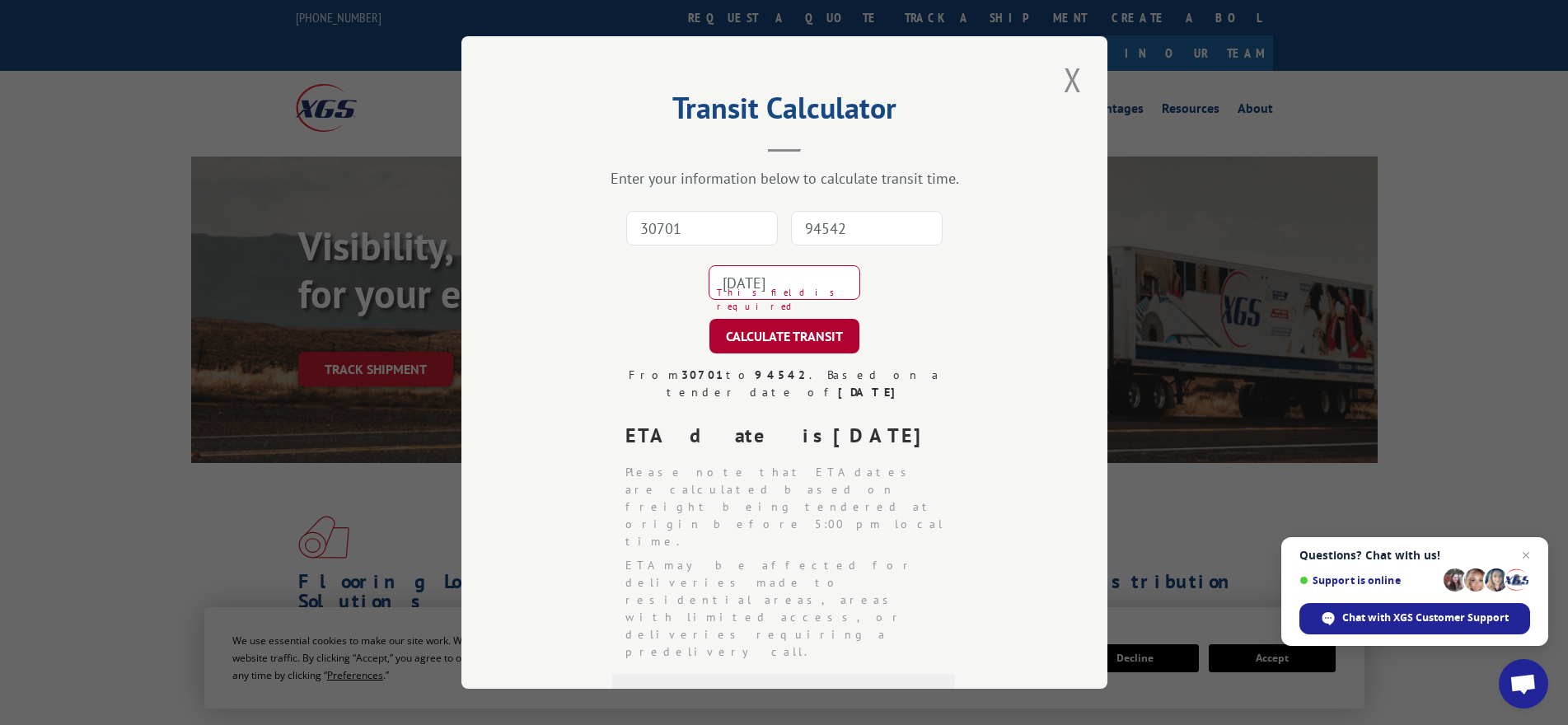
click at [778, 340] on button "CALCULATE TRANSIT" at bounding box center [784, 336] width 150 height 35
click at [700, 235] on input "30701" at bounding box center [703, 228] width 152 height 35
paste input
type input "30701"
click at [811, 235] on input "94542" at bounding box center [867, 228] width 152 height 35
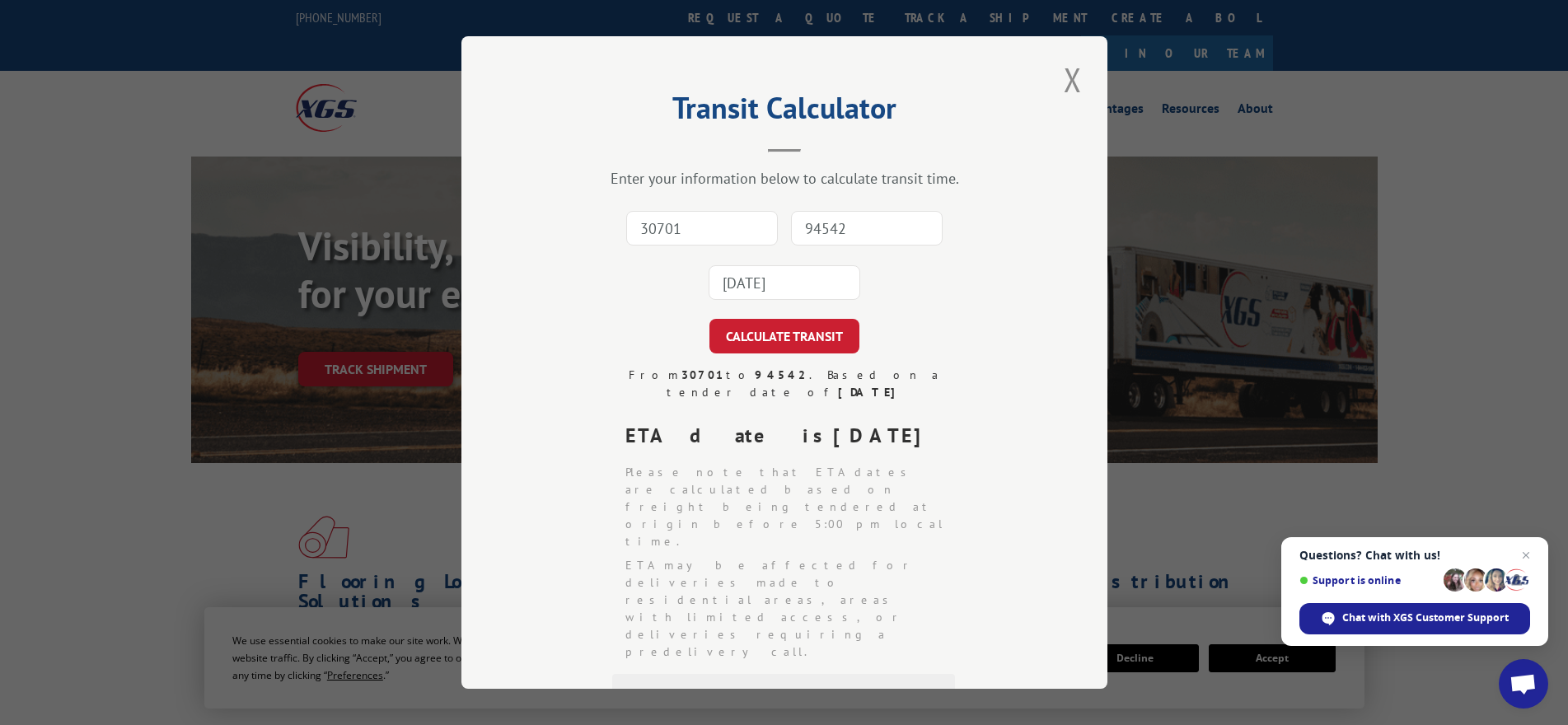
type input "94542"
click at [729, 281] on input "[DATE]" at bounding box center [784, 282] width 152 height 35
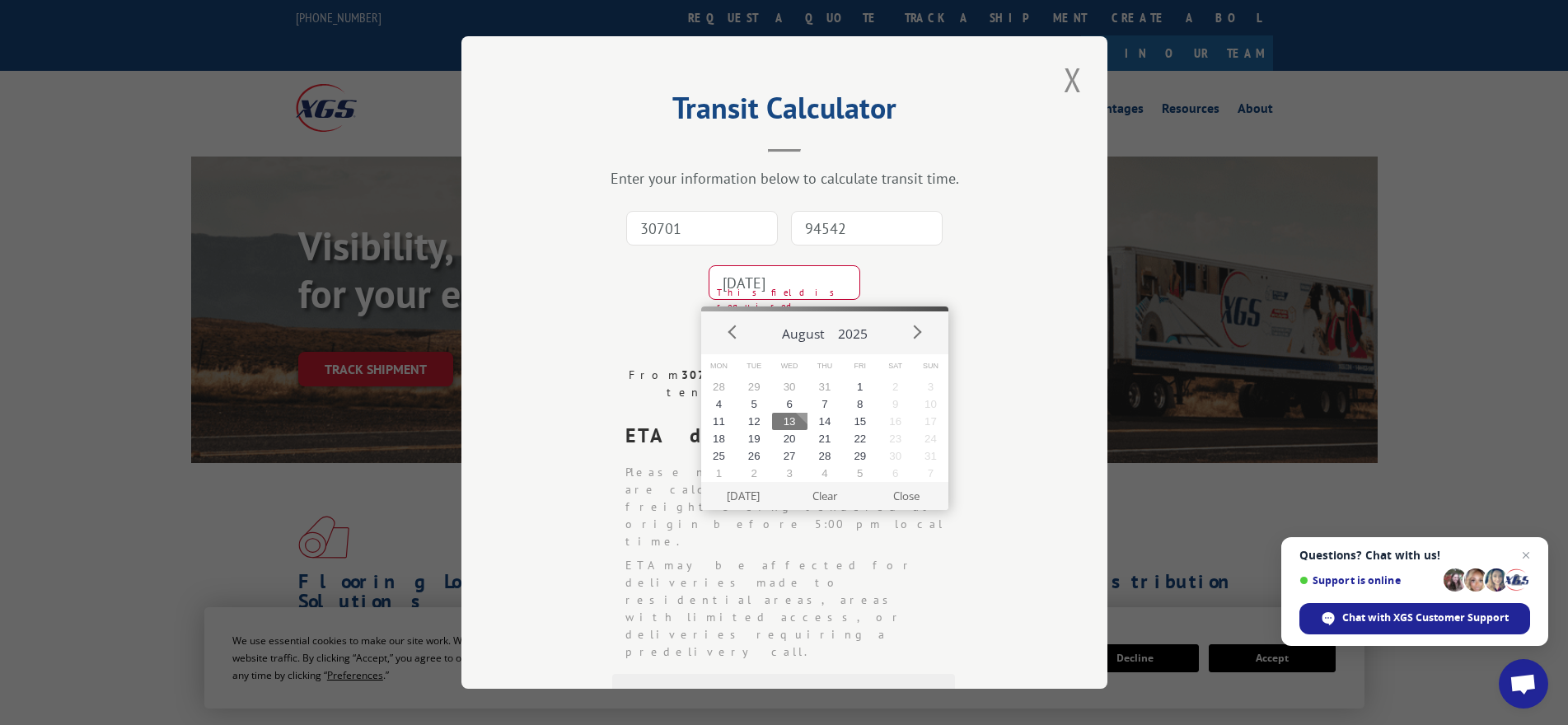
click at [787, 421] on button "13" at bounding box center [790, 421] width 36 height 17
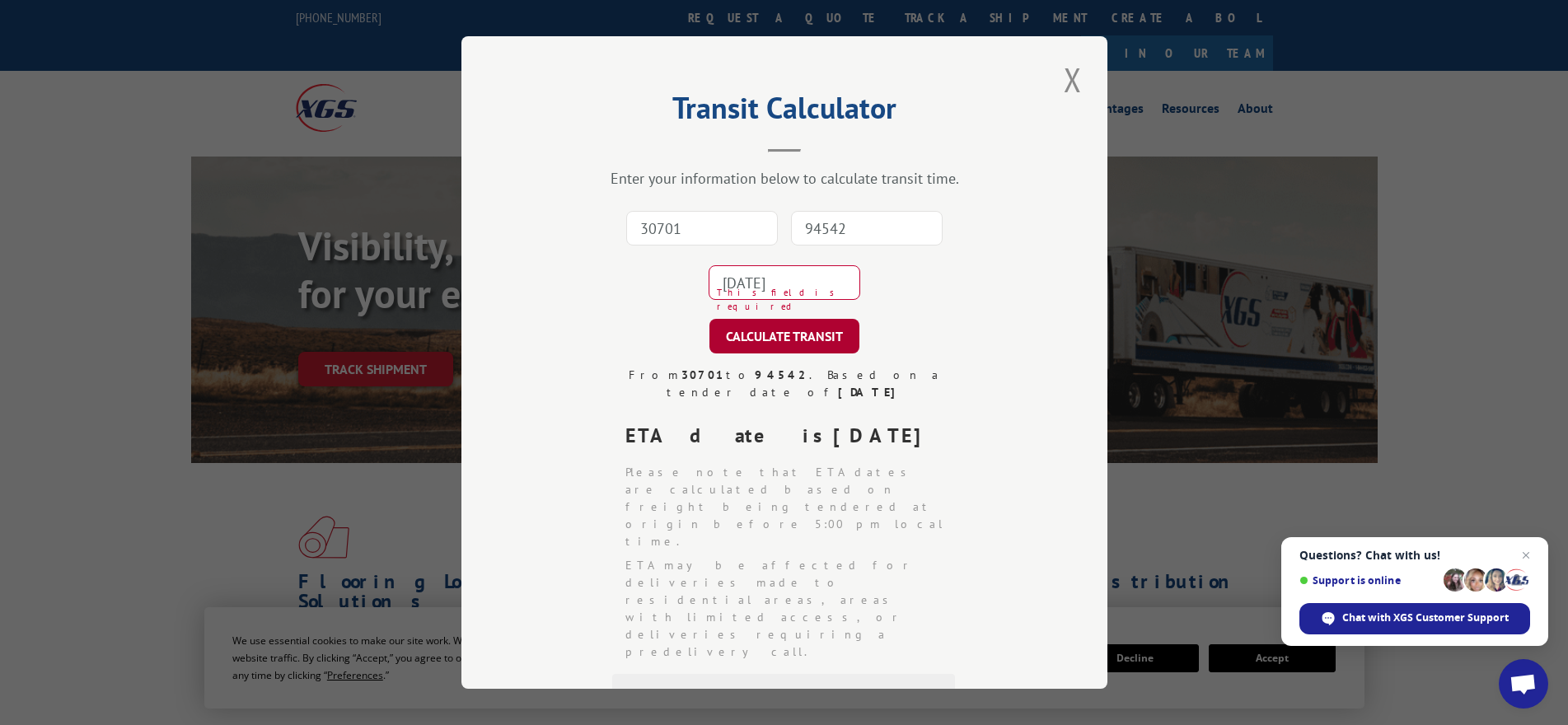
click at [767, 339] on button "CALCULATE TRANSIT" at bounding box center [784, 336] width 150 height 35
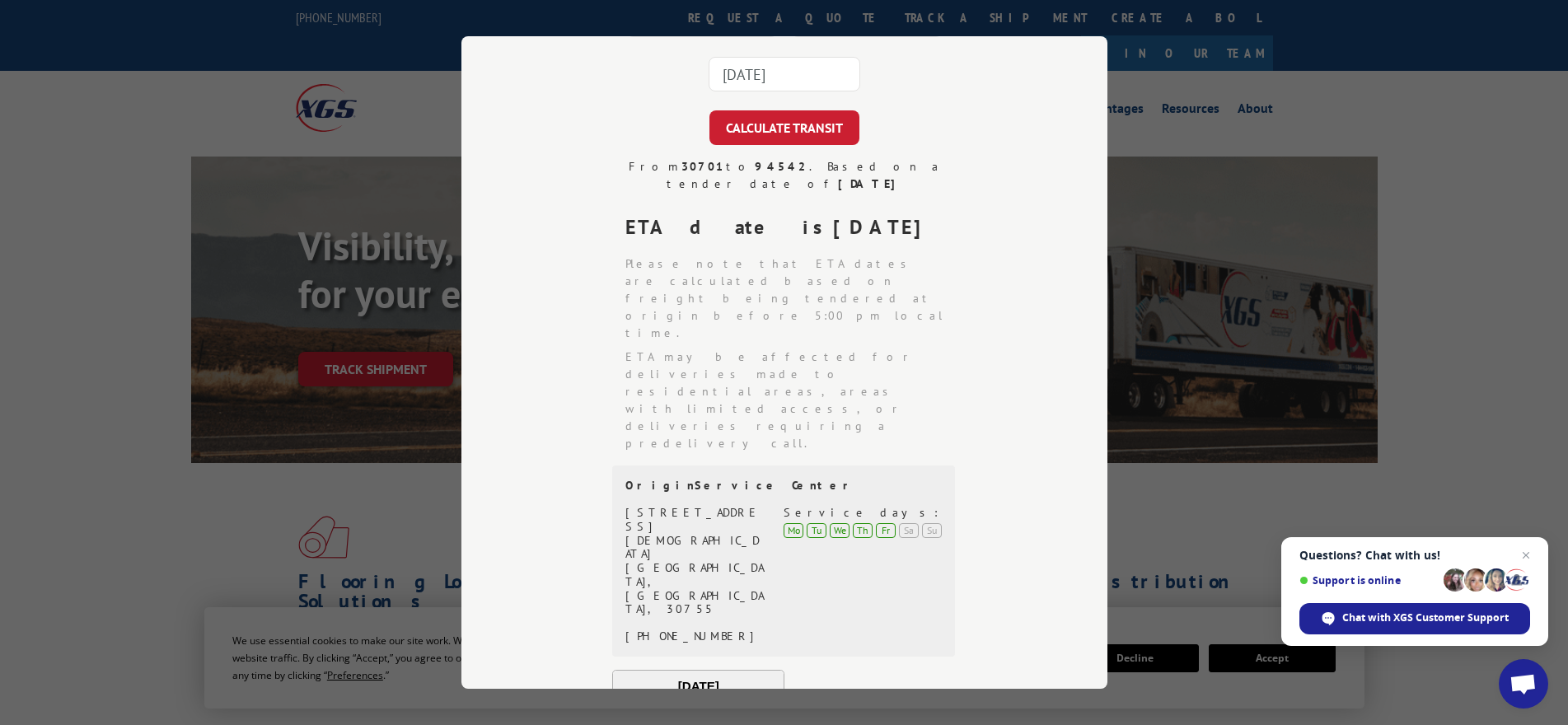
scroll to position [247, 0]
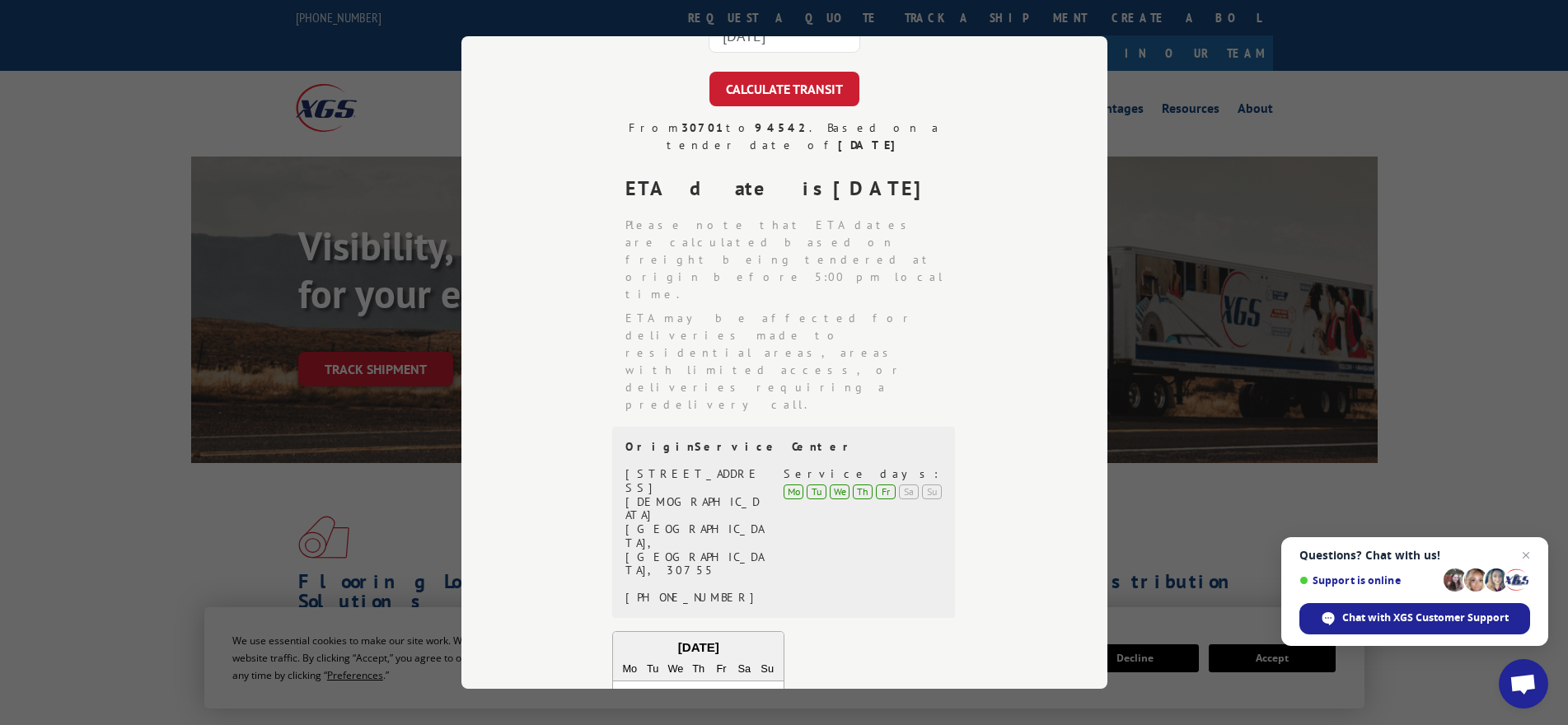
click at [1174, 96] on div "Transit Calculator Enter your information below to calculate transit time. 3070…" at bounding box center [784, 362] width 1568 height 725
